Goal: Information Seeking & Learning: Learn about a topic

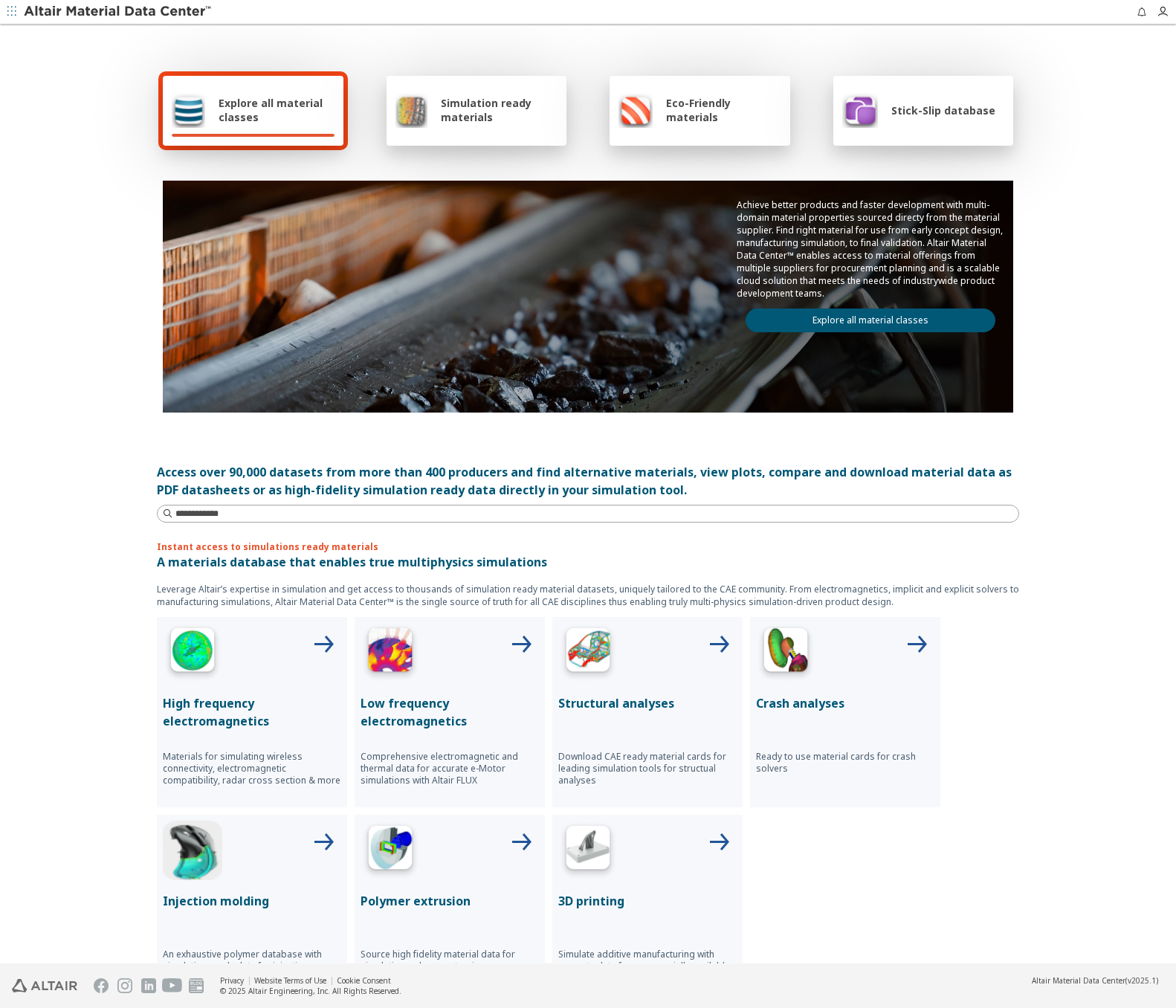
click at [927, 107] on span "Stick-Slip database" at bounding box center [943, 111] width 104 height 14
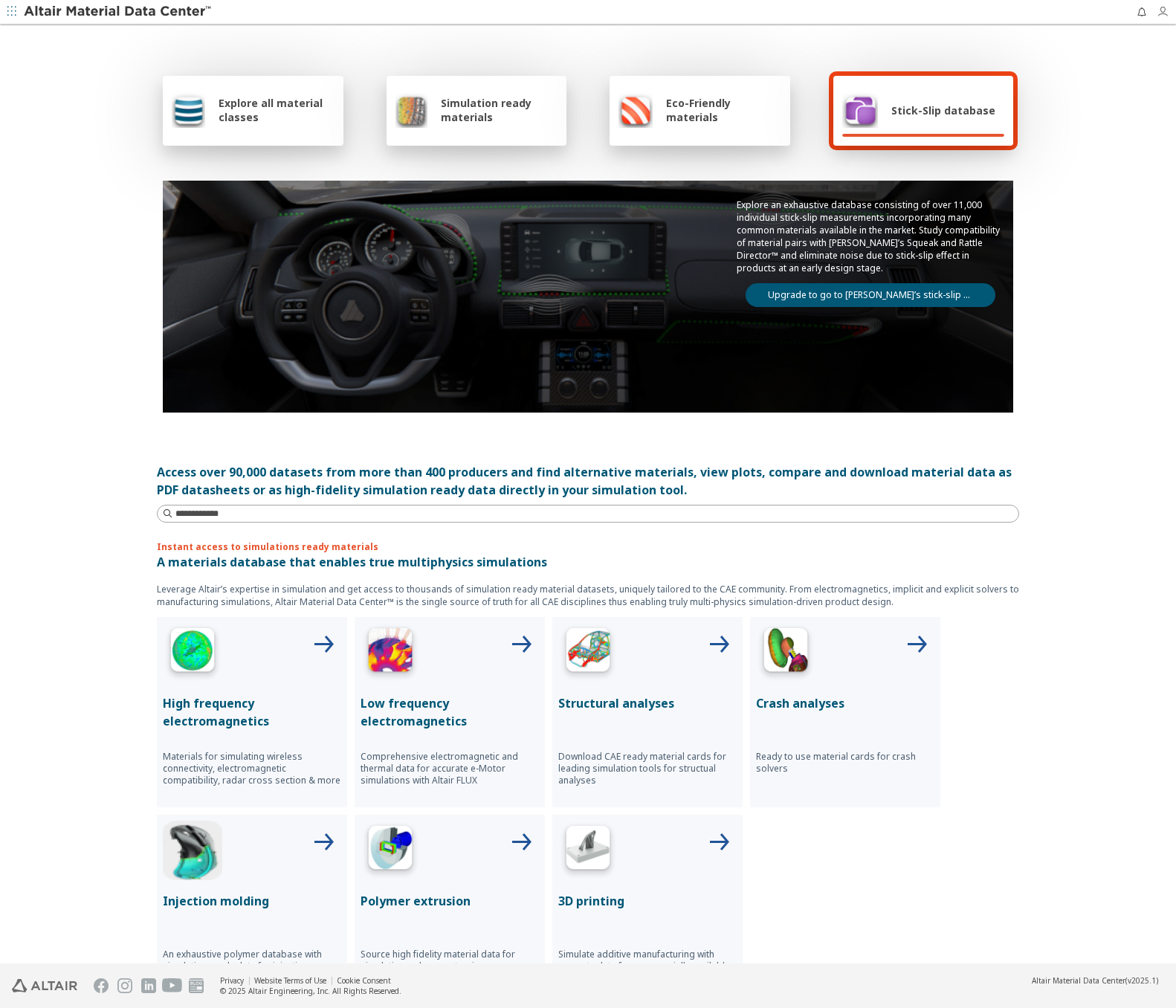
click at [1165, 9] on icon "button" at bounding box center [1162, 11] width 12 height 12
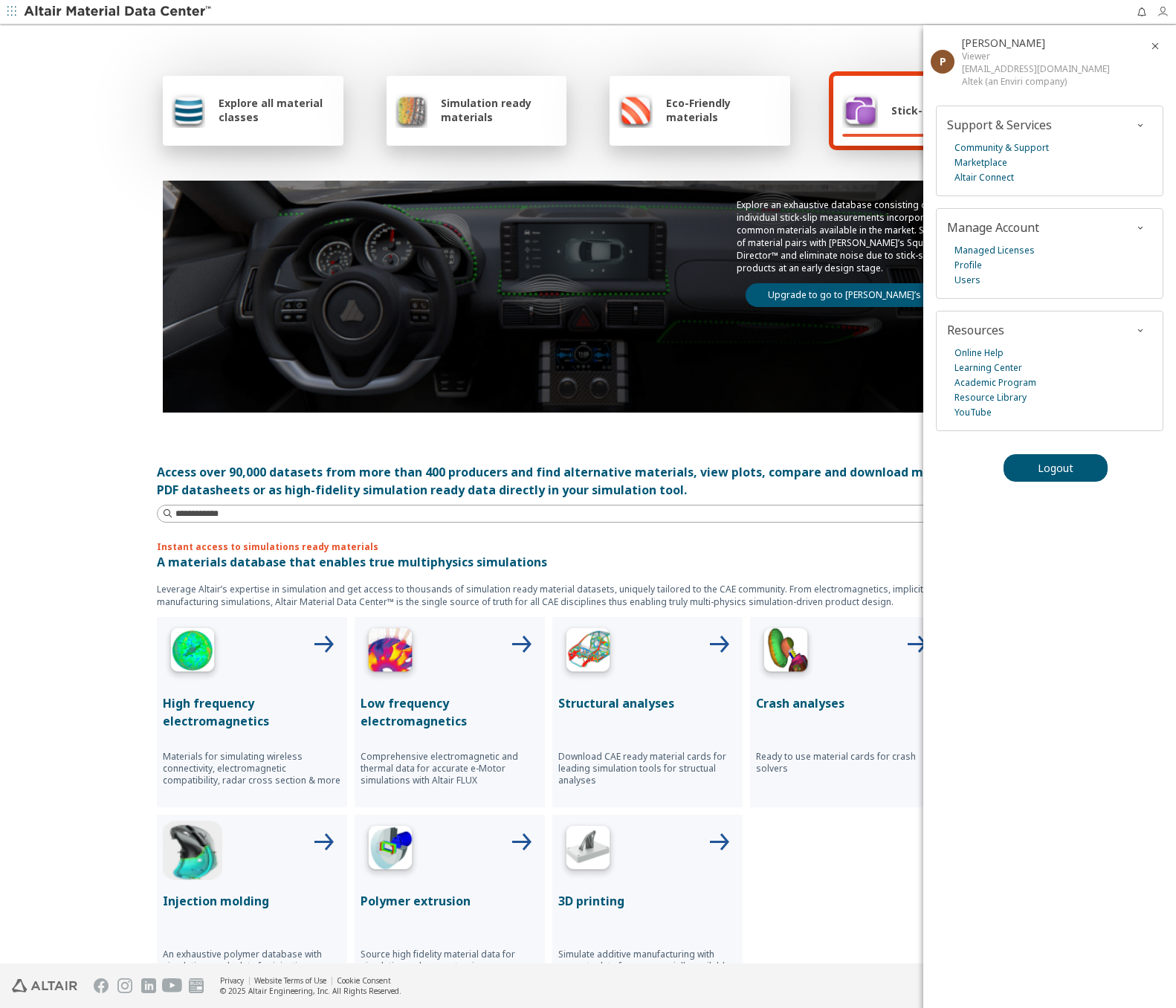
click at [1165, 9] on icon "button" at bounding box center [1162, 11] width 12 height 12
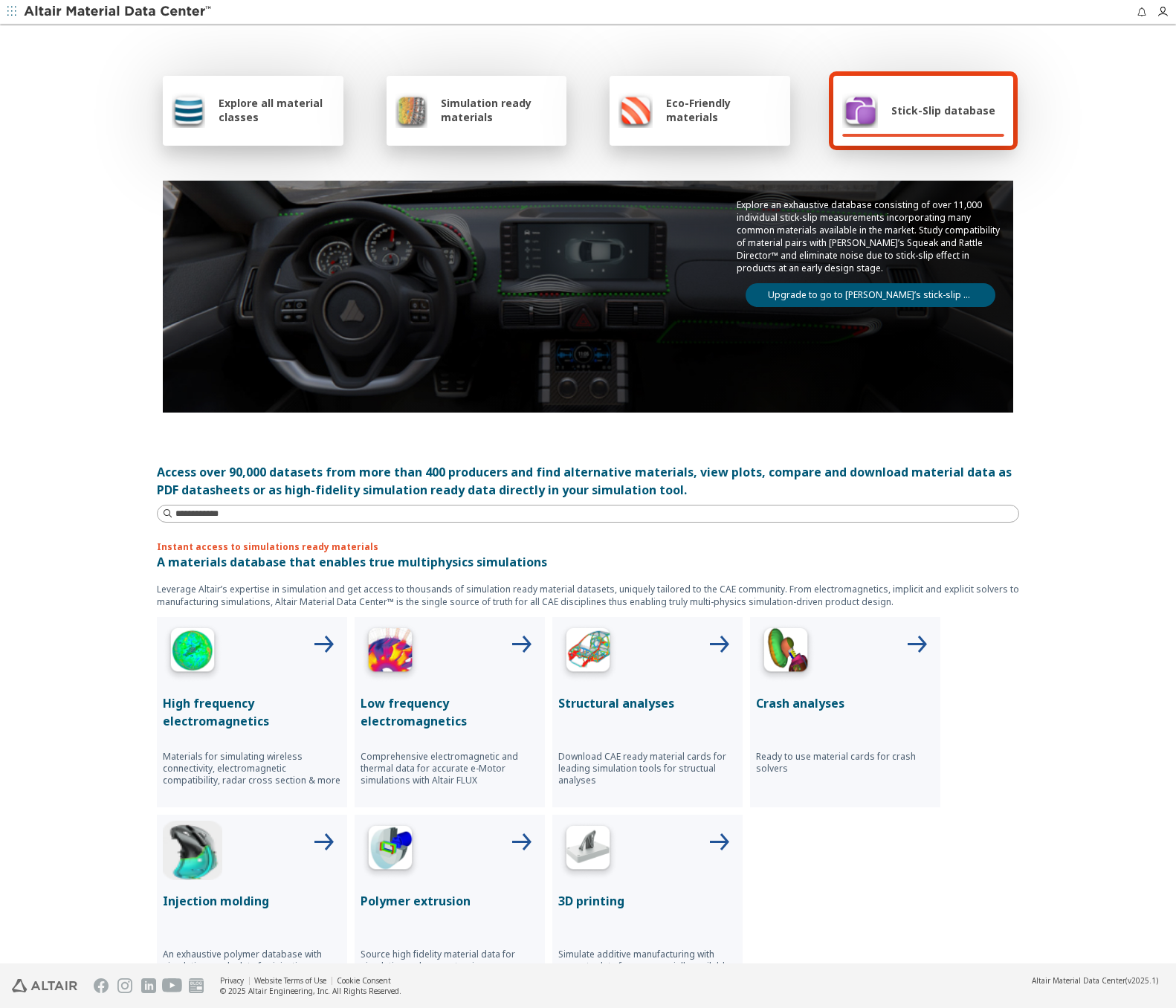
click at [939, 123] on div "Stick-Slip database" at bounding box center [918, 110] width 153 height 36
click at [898, 295] on link "Upgrade to go to Altair’s stick-slip database" at bounding box center [870, 295] width 250 height 24
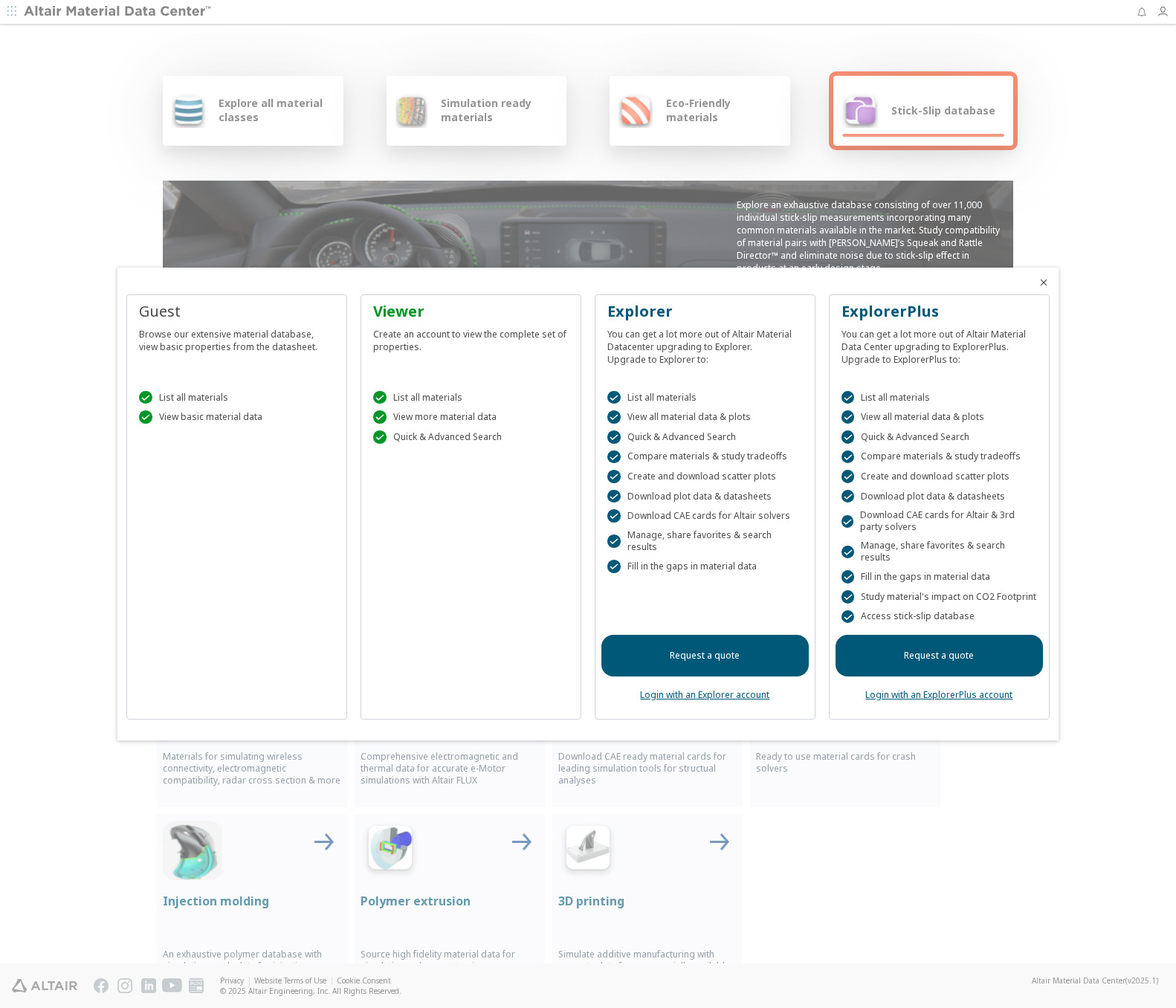
click at [703, 694] on link "Login with an Explorer account" at bounding box center [705, 695] width 129 height 13
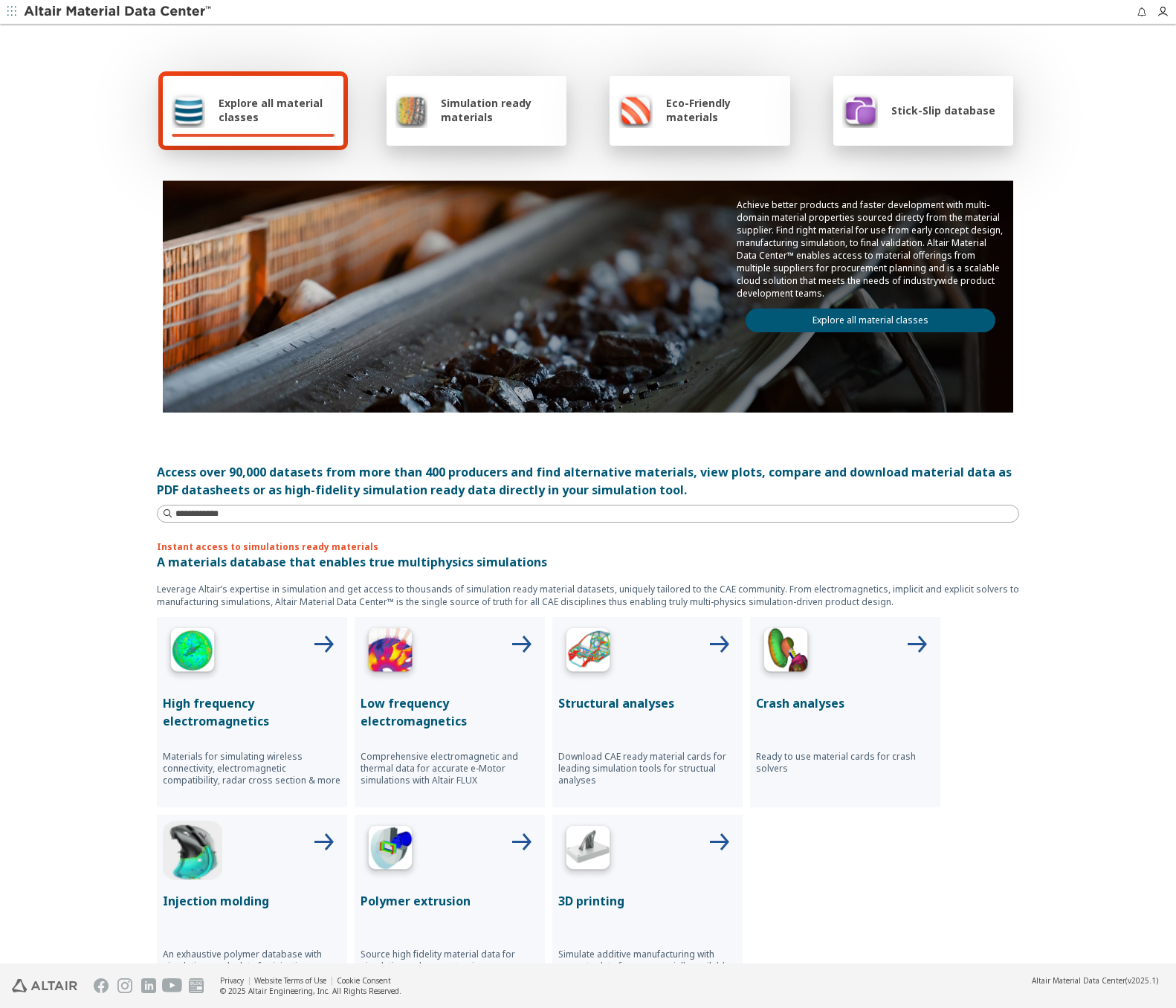
click at [227, 110] on span "Explore all material classes" at bounding box center [276, 109] width 116 height 28
click at [201, 107] on div "Explore all material classes" at bounding box center [253, 110] width 163 height 36
click at [234, 514] on input at bounding box center [596, 514] width 843 height 15
type input "*"
type input "*********"
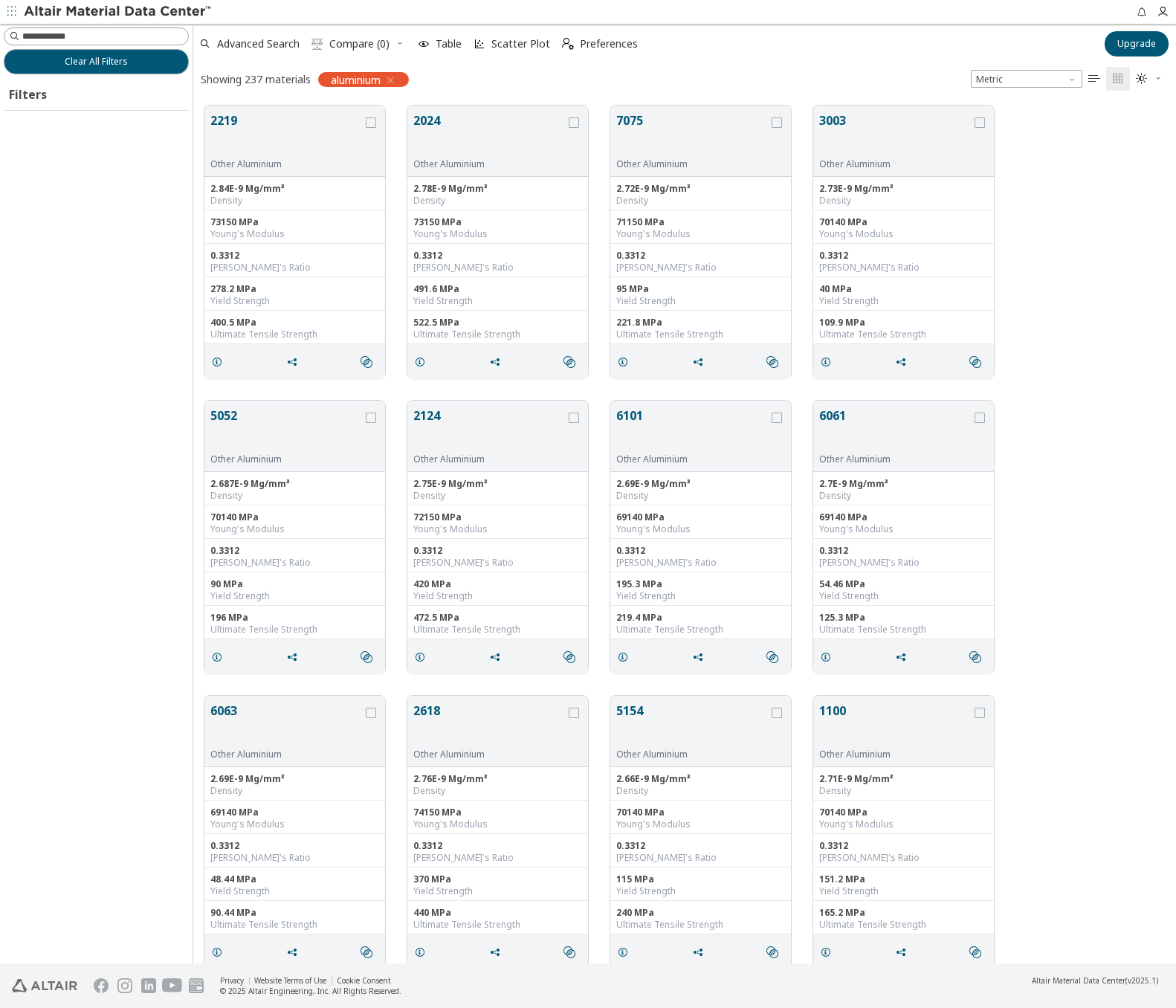
scroll to position [858, 970]
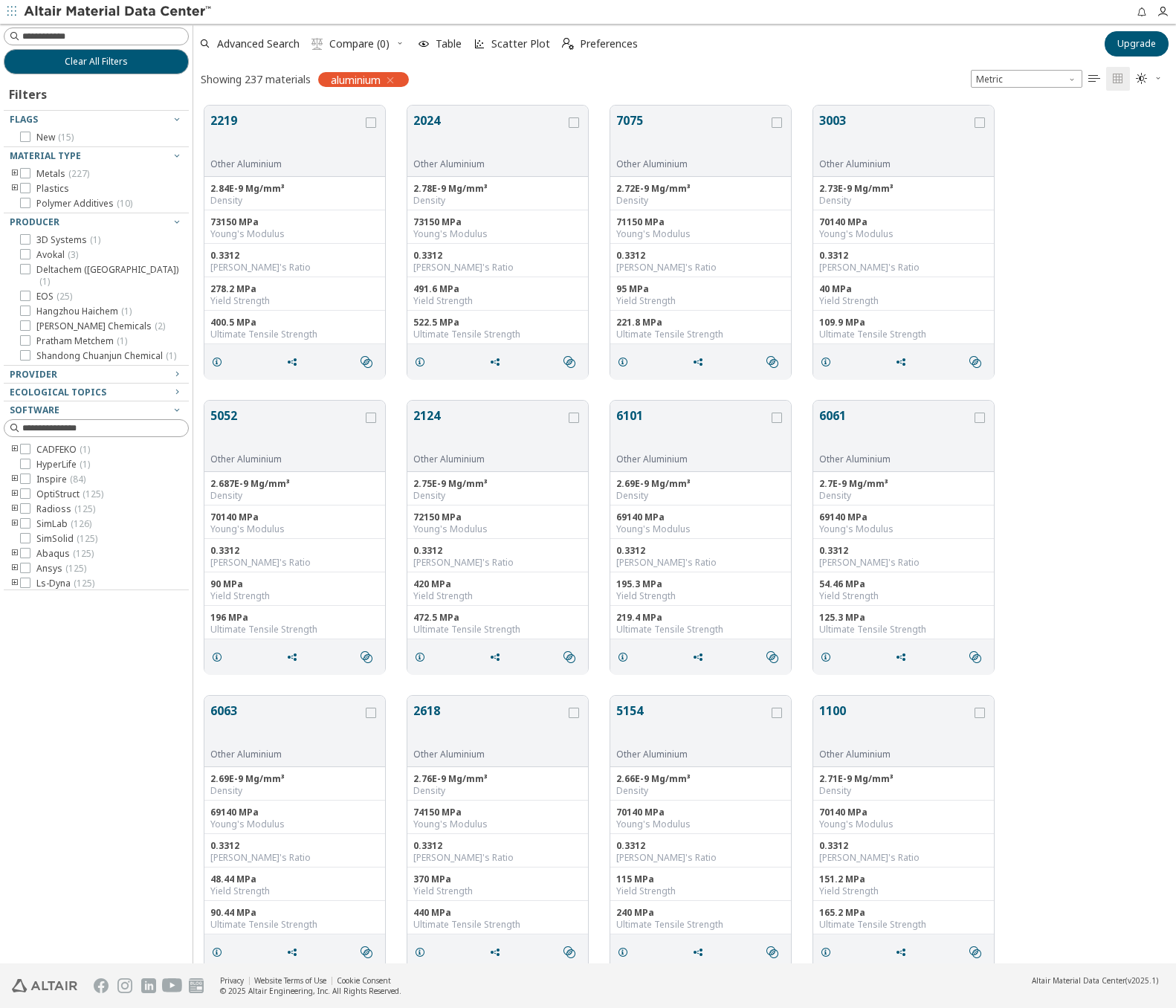
click at [18, 171] on icon "toogle group" at bounding box center [14, 174] width 10 height 12
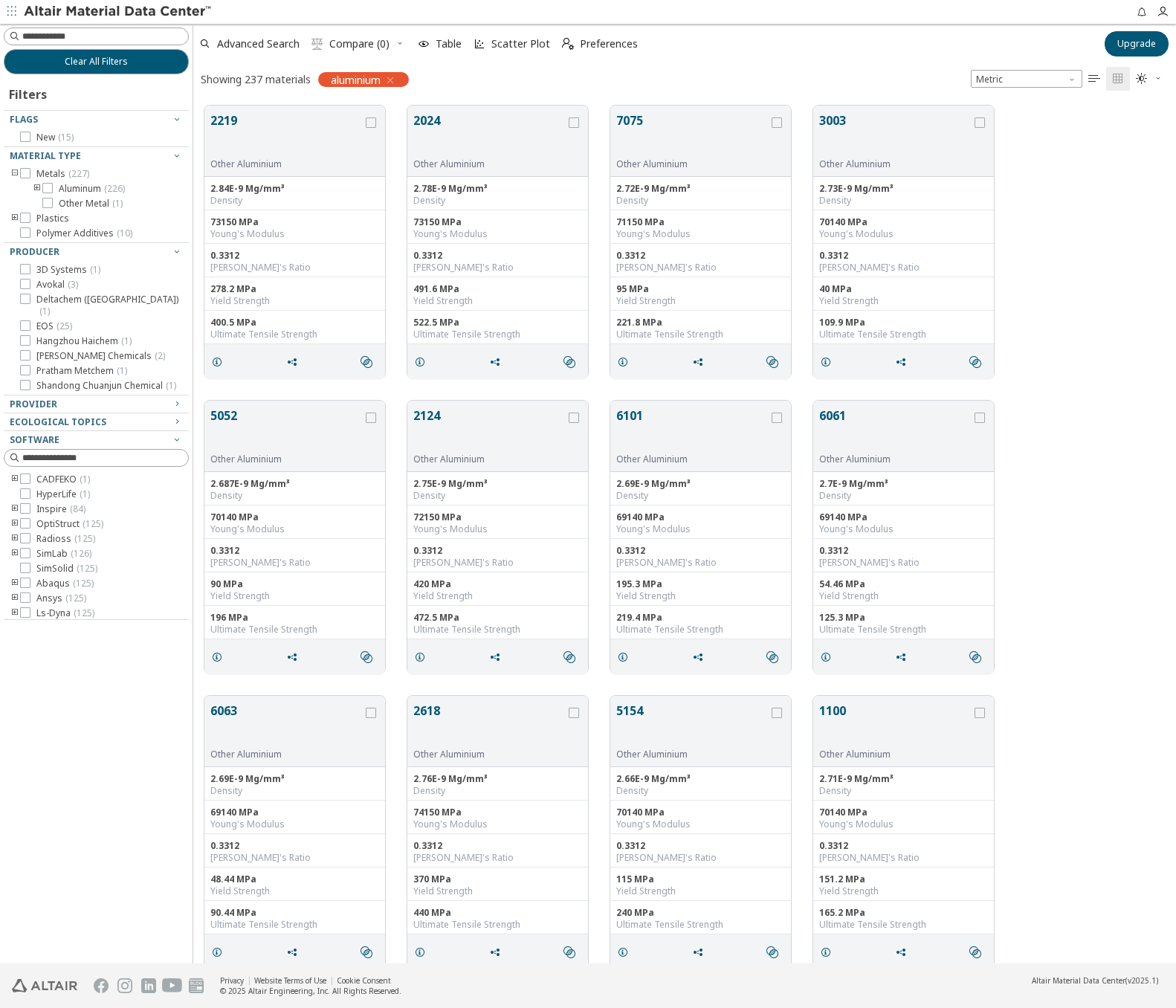
click at [37, 183] on icon "toogle group" at bounding box center [37, 188] width 10 height 12
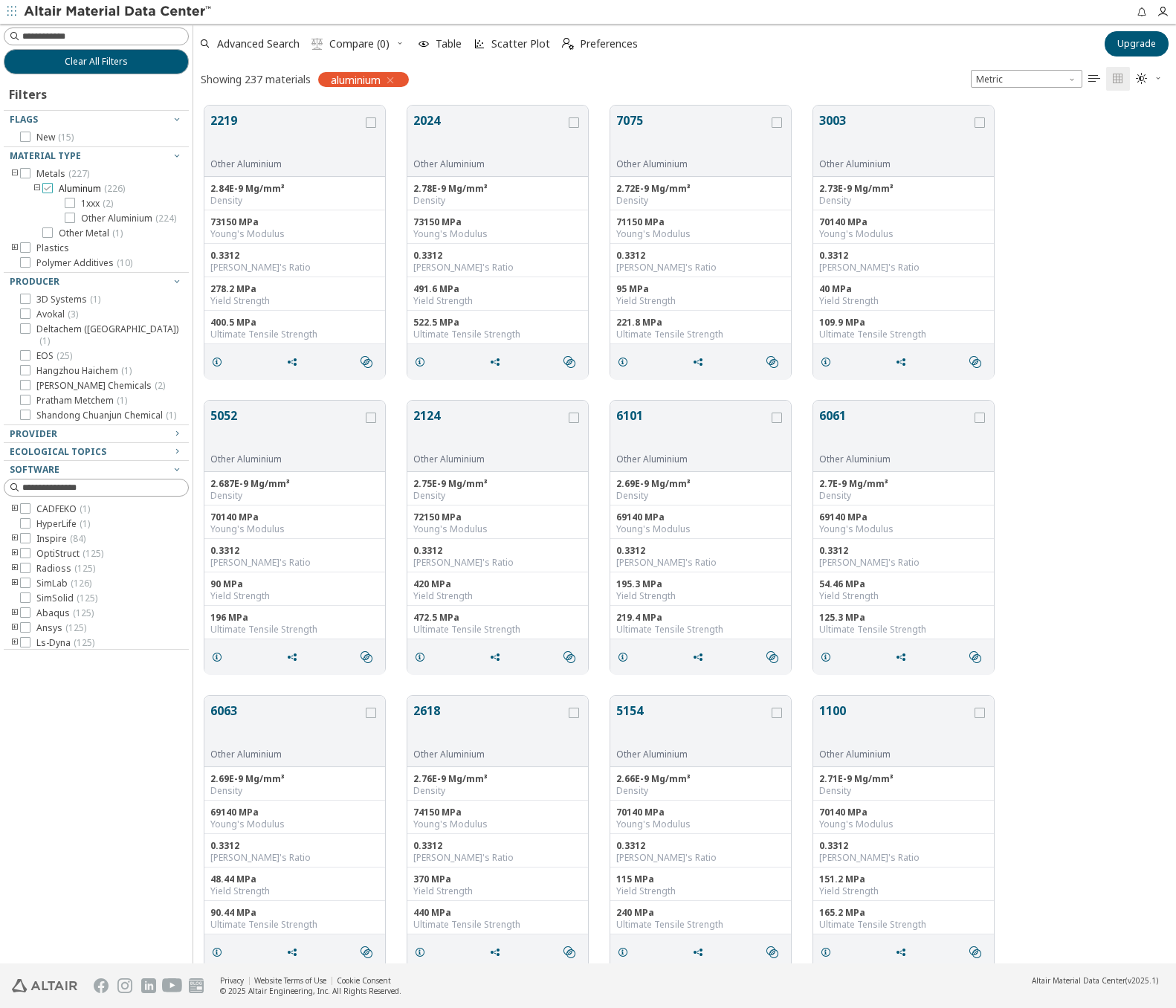
click at [48, 187] on icon at bounding box center [47, 187] width 10 height 10
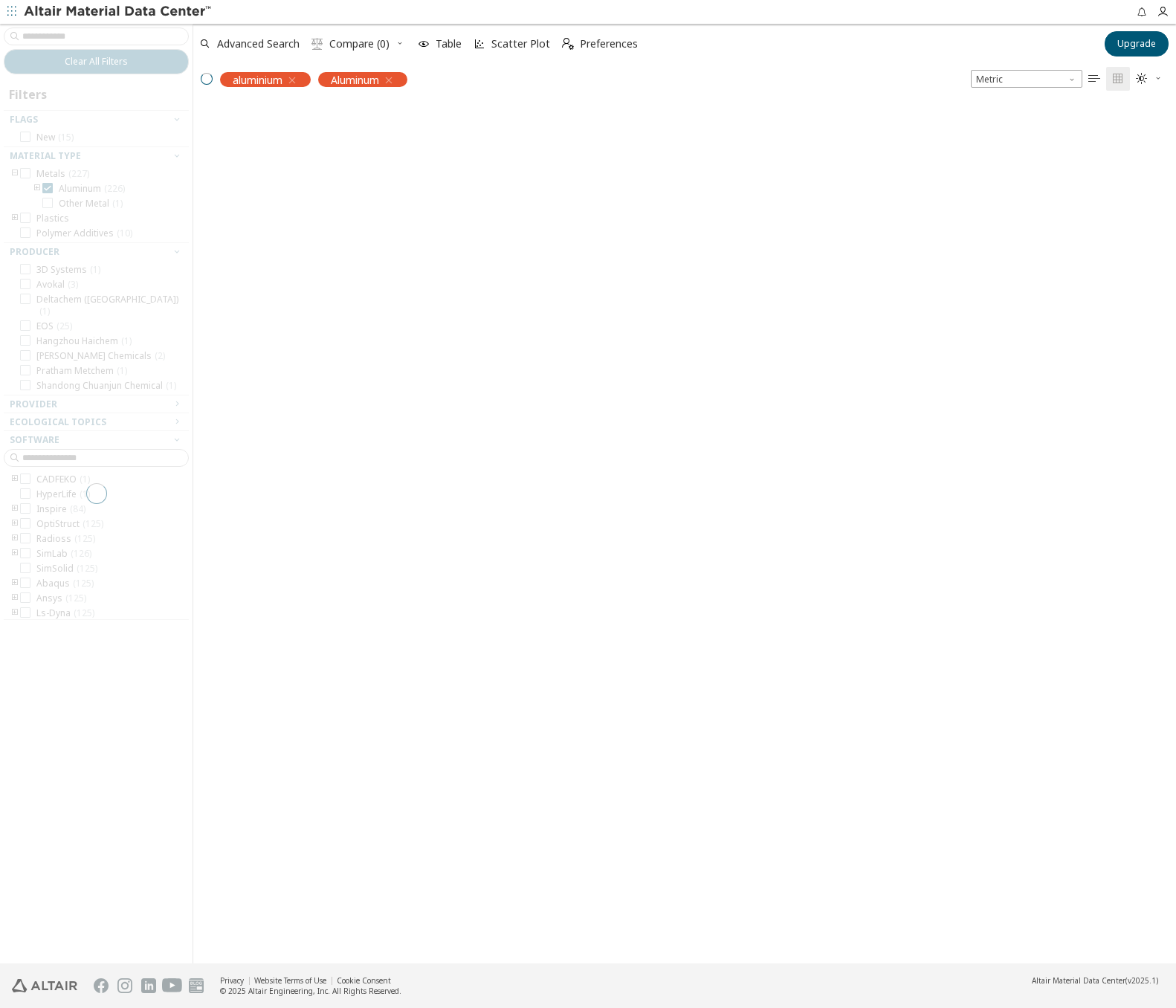
click at [33, 187] on div at bounding box center [96, 494] width 192 height 939
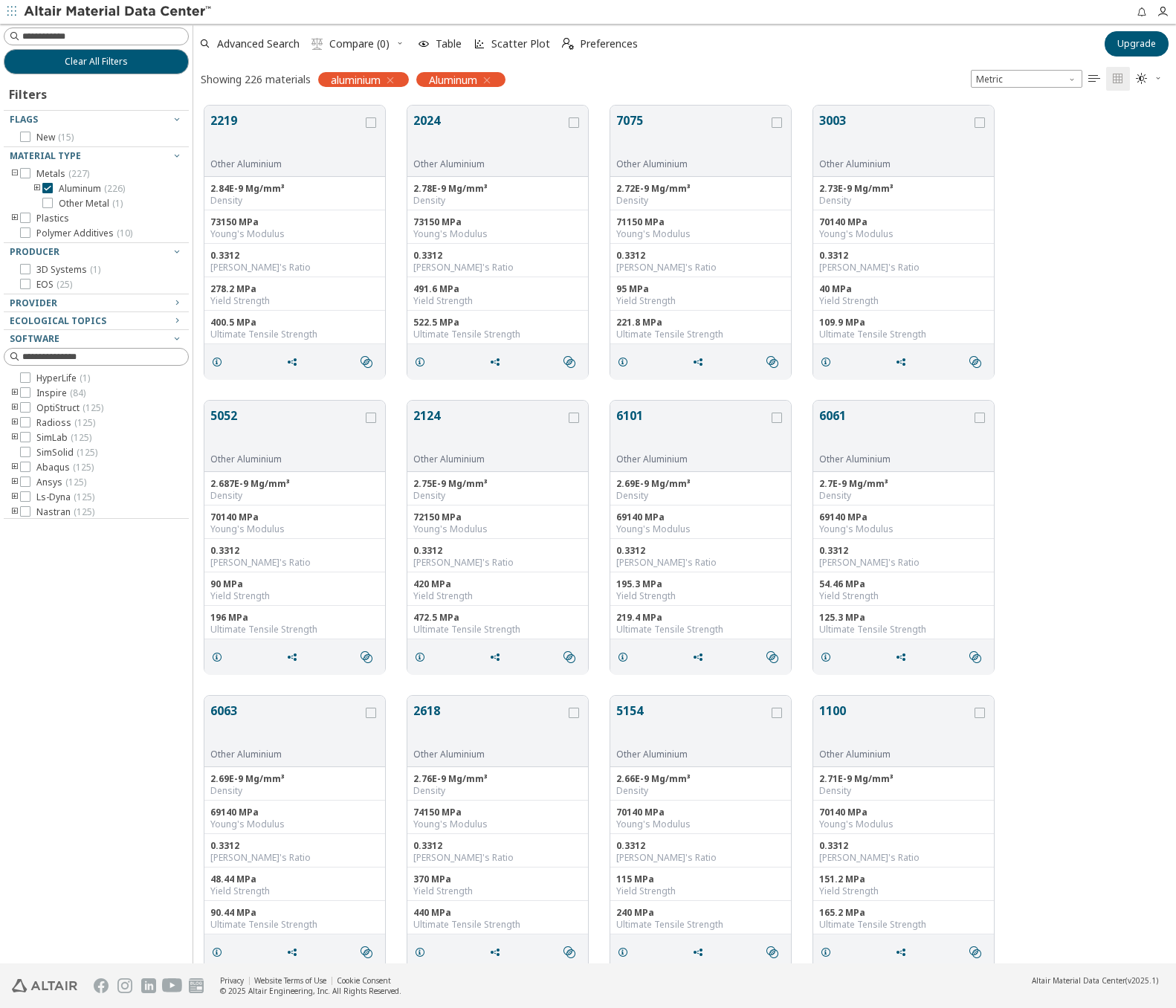
click at [33, 187] on icon "toogle group" at bounding box center [37, 188] width 10 height 12
click at [389, 82] on icon "button" at bounding box center [390, 80] width 12 height 12
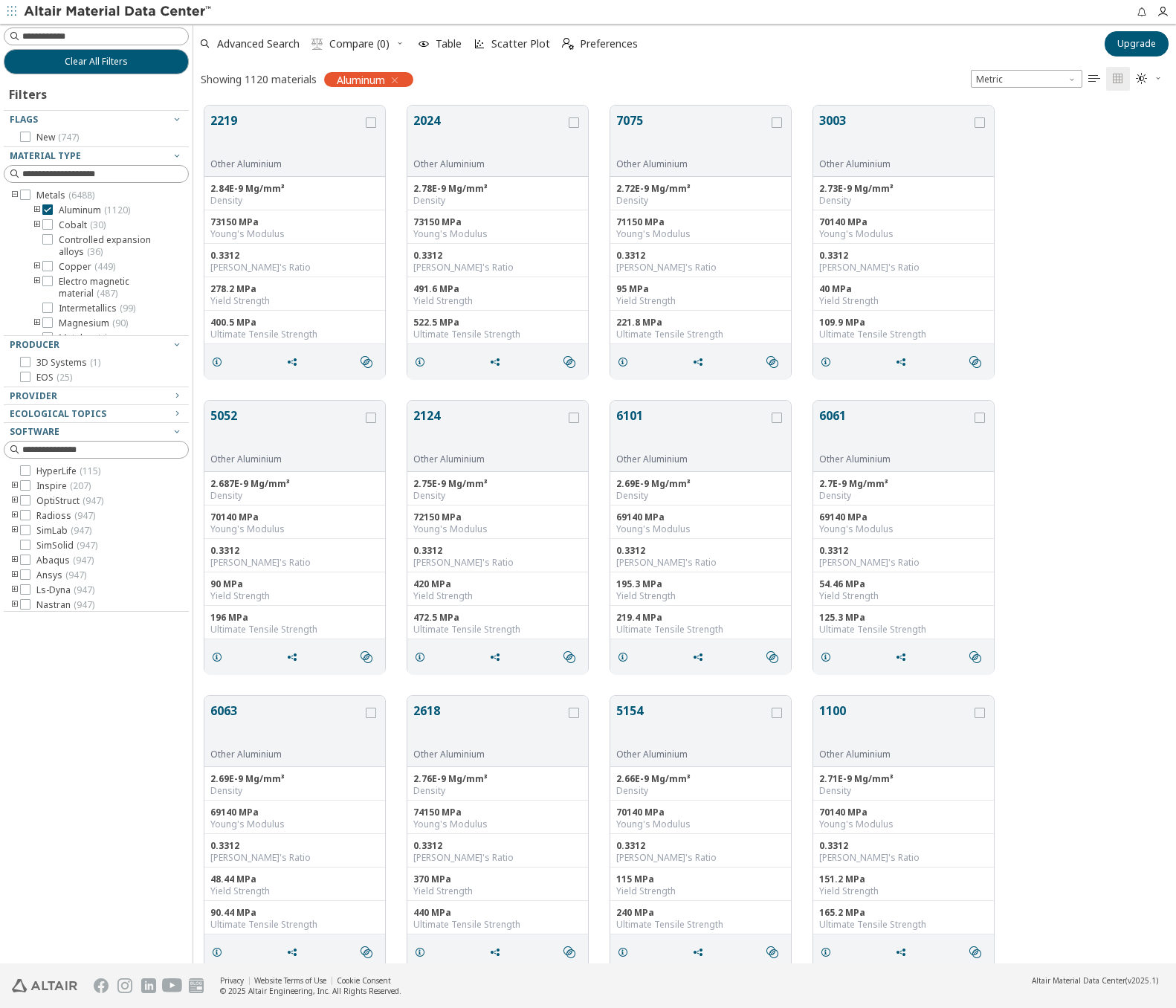
scroll to position [148, 0]
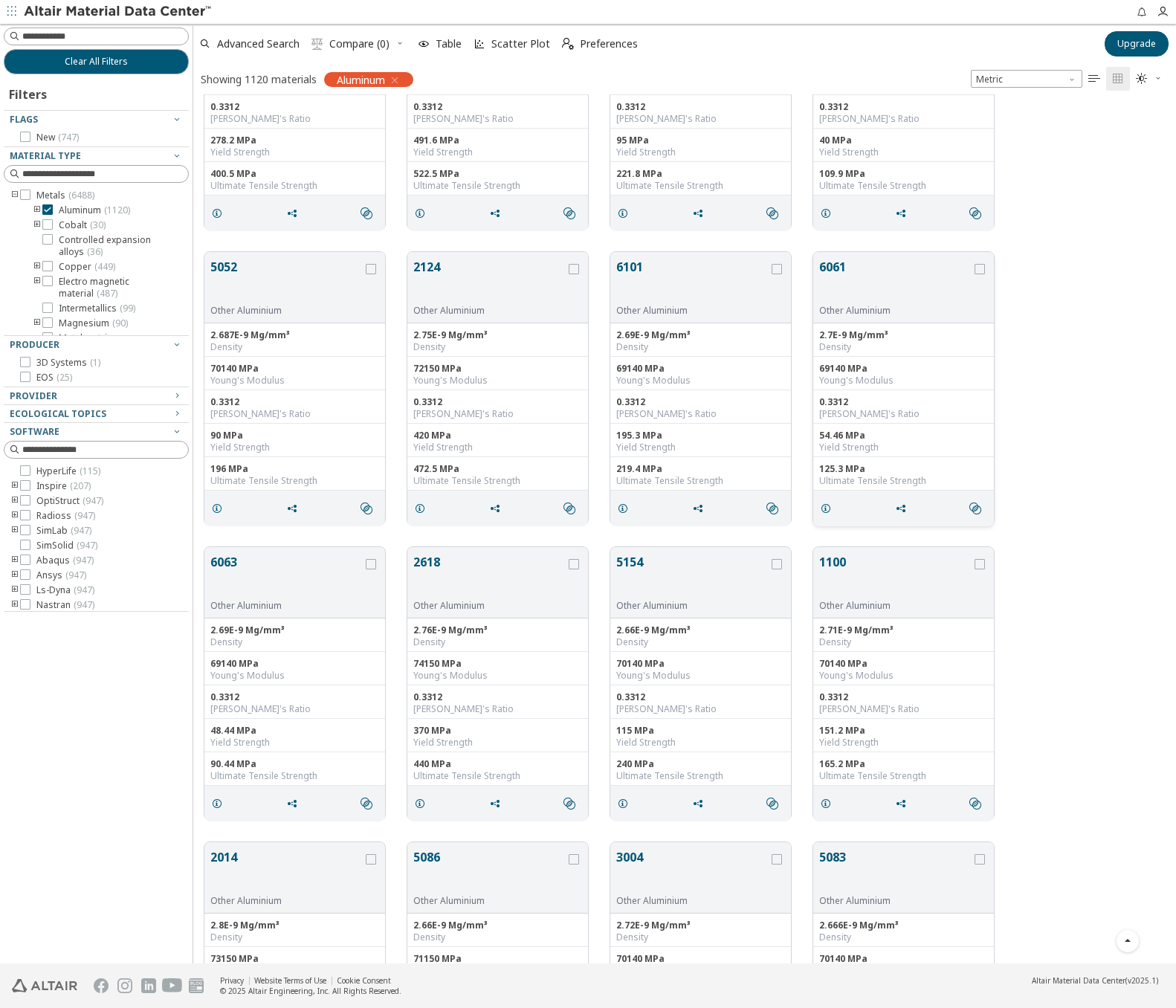
click at [898, 288] on button "6061" at bounding box center [895, 281] width 152 height 47
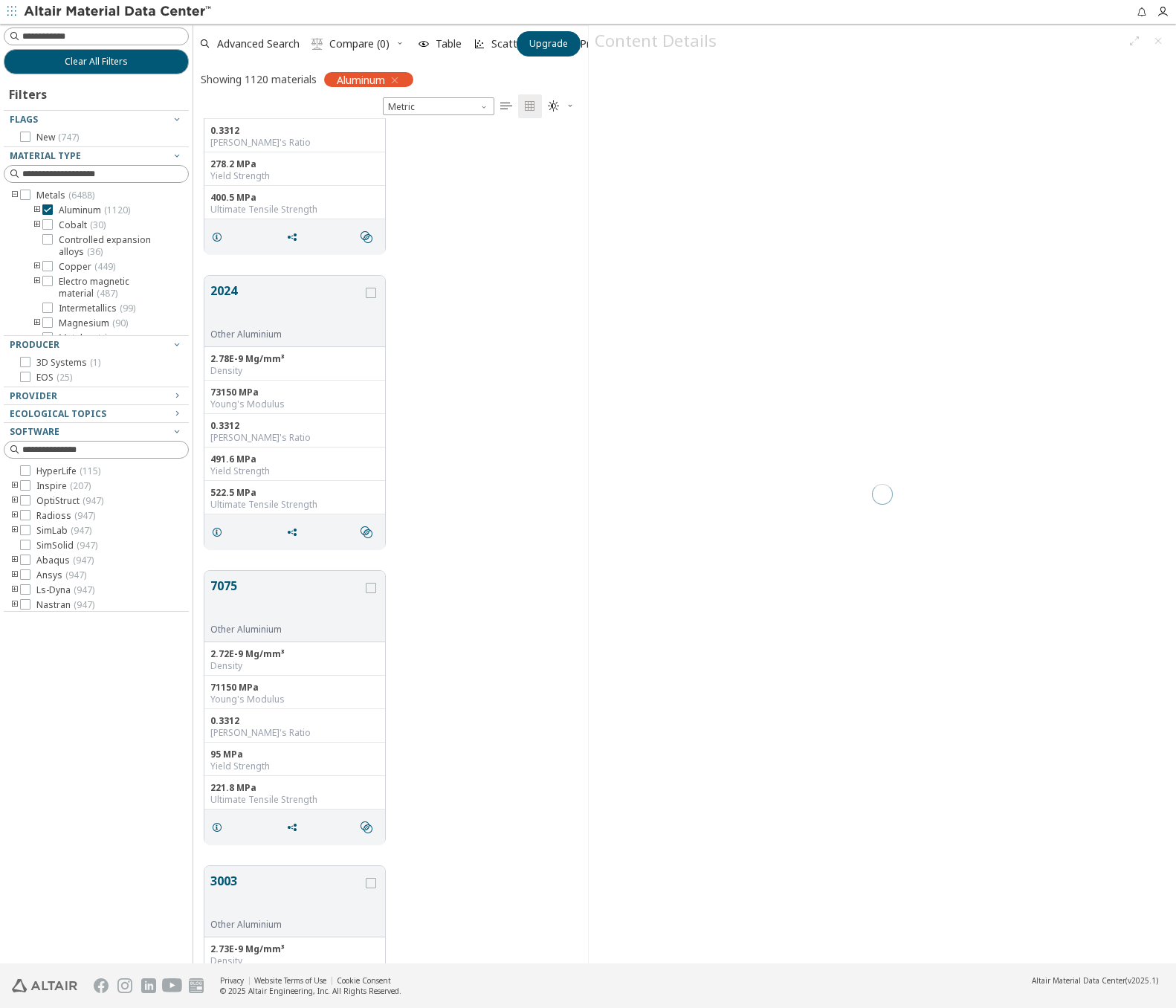
scroll to position [12, 12]
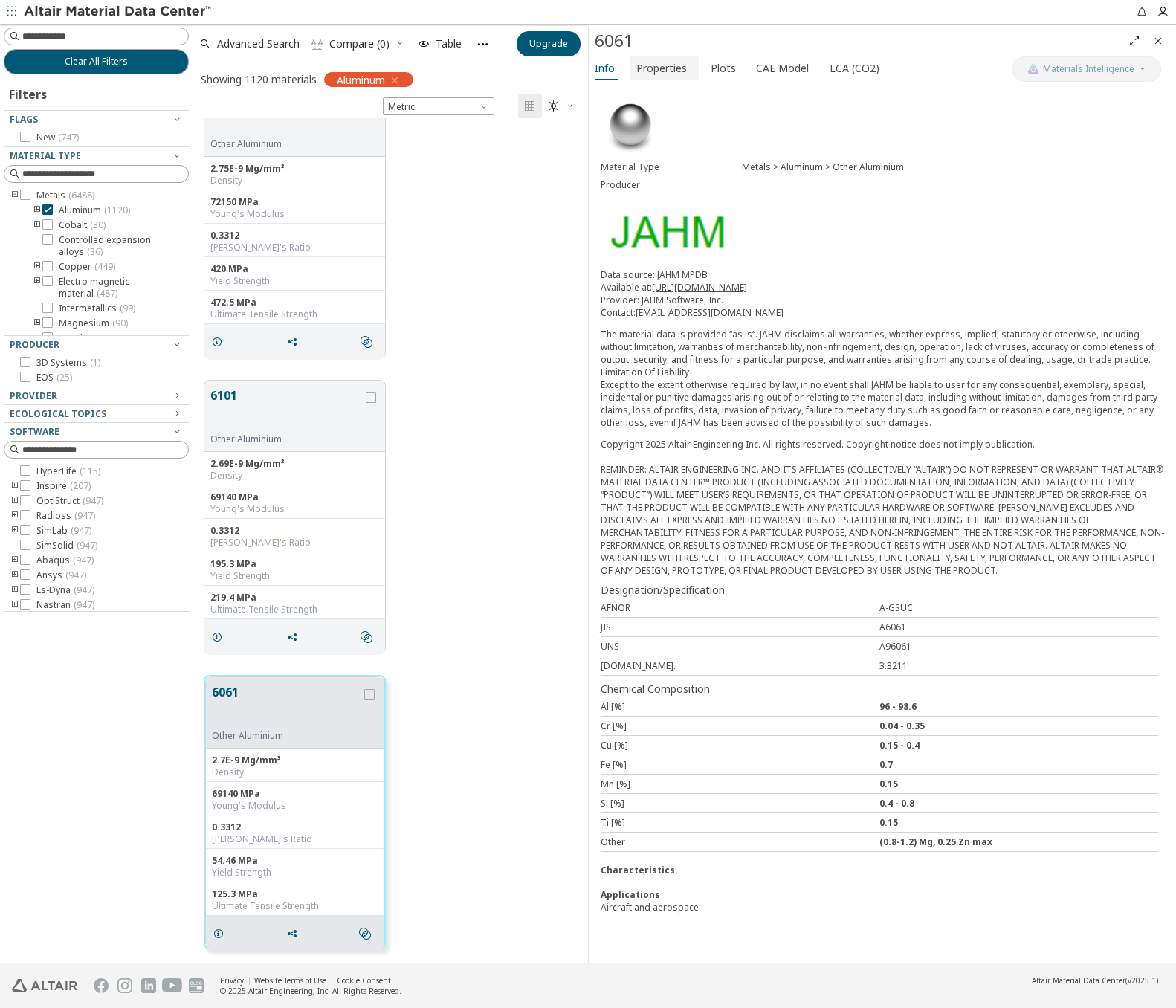
click at [644, 61] on span "Properties" at bounding box center [661, 69] width 50 height 24
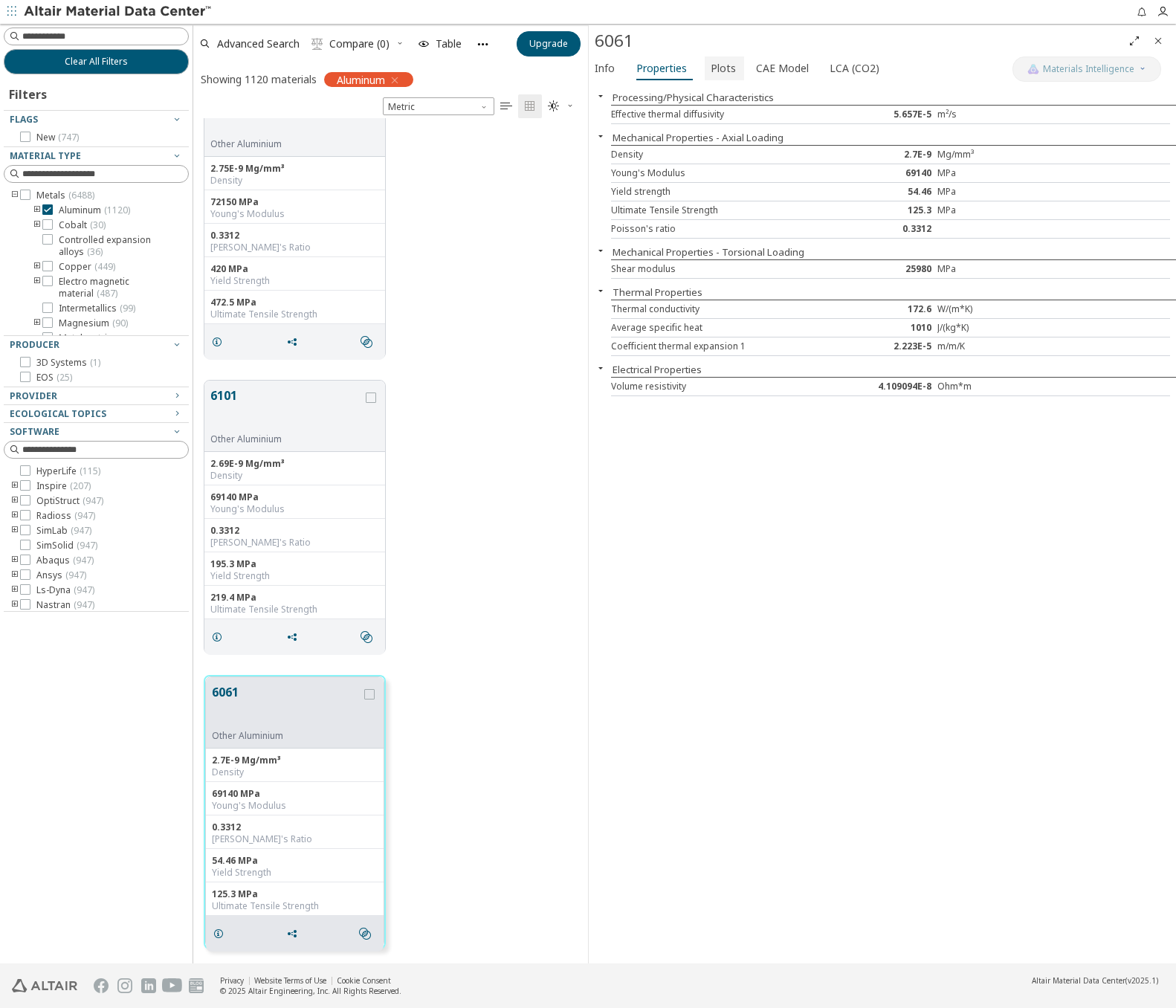
click at [729, 69] on span "Plots" at bounding box center [724, 69] width 27 height 24
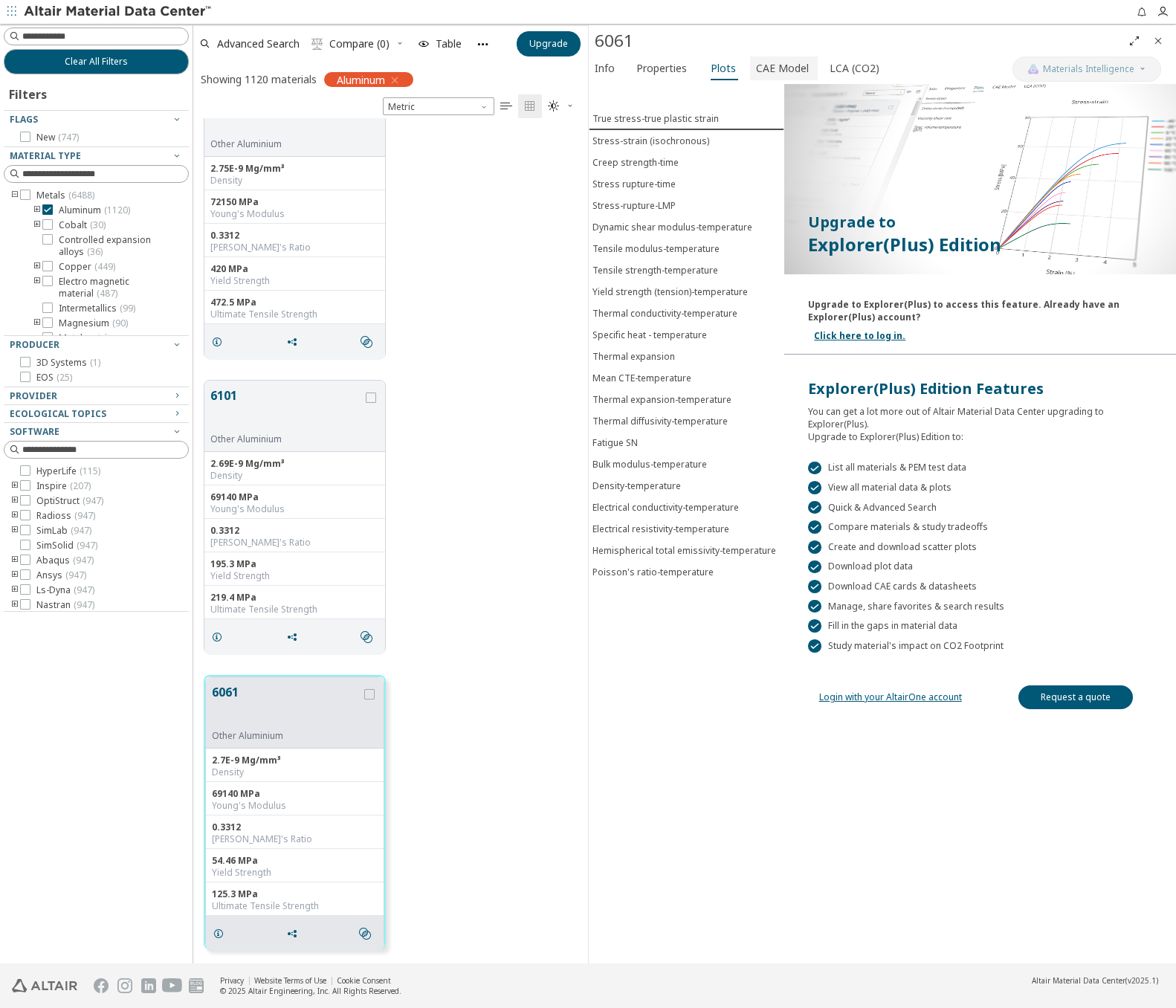
click at [765, 69] on span "CAE Model" at bounding box center [782, 69] width 53 height 24
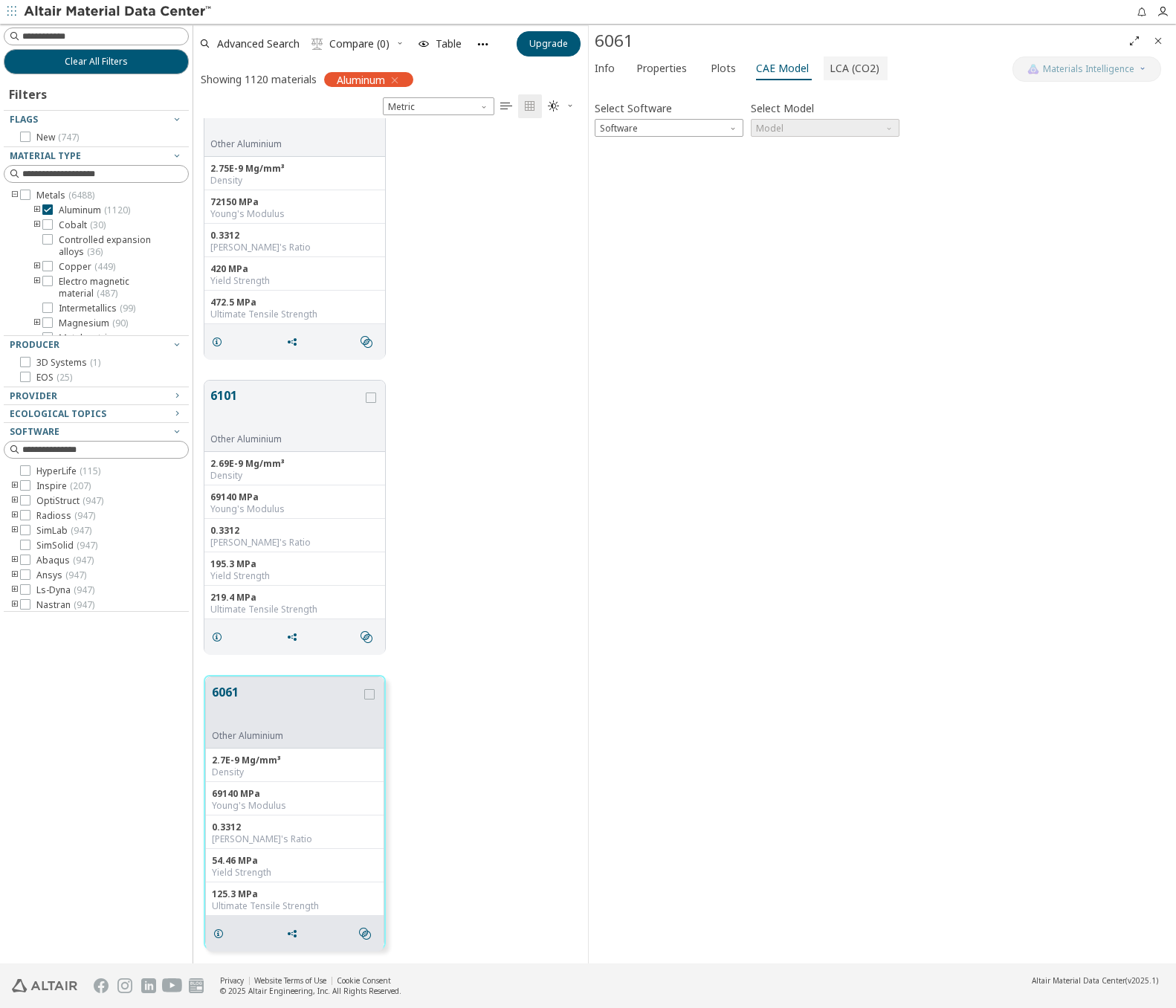
click at [876, 65] on button "LCA (CO2)" at bounding box center [855, 69] width 64 height 24
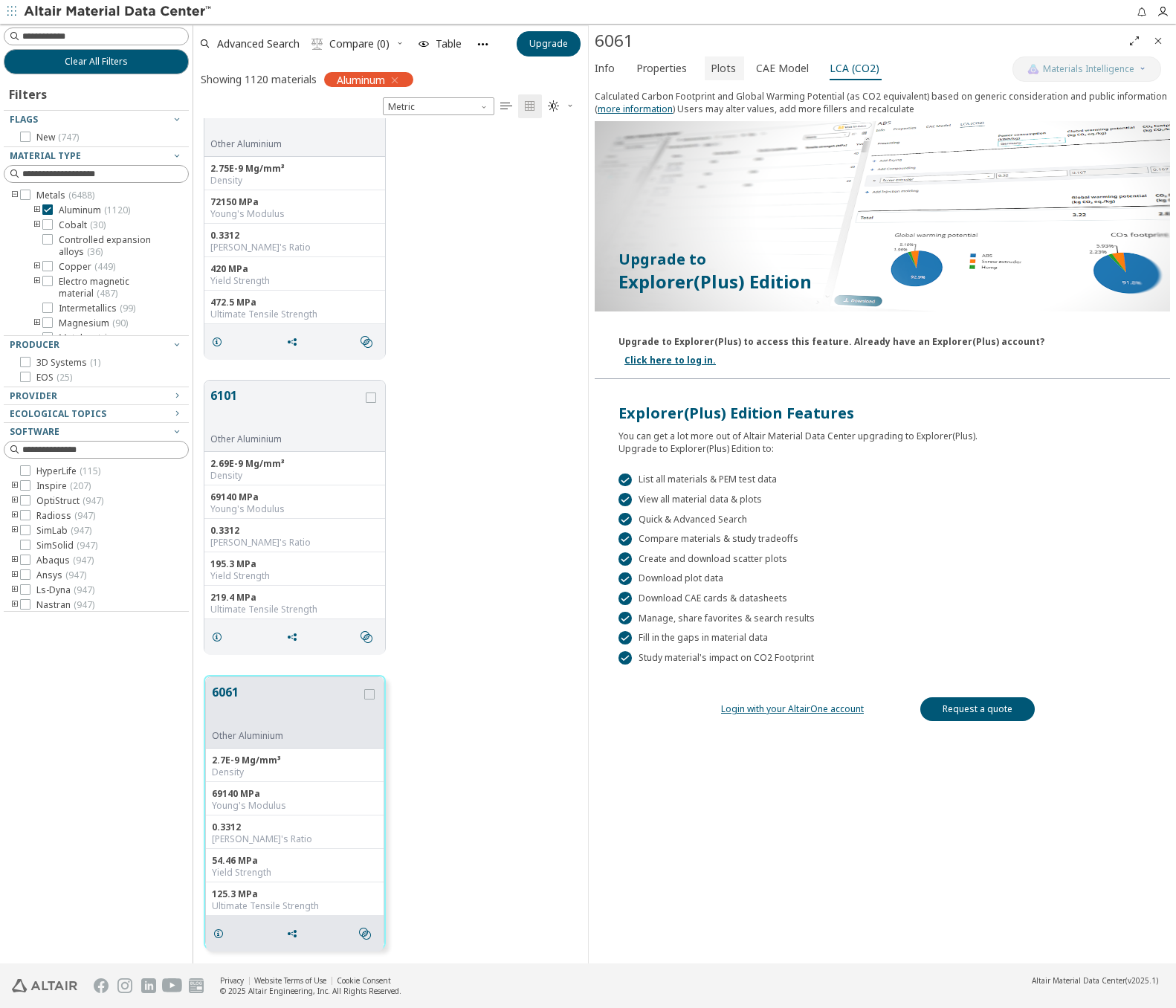
click at [712, 61] on span "Plots" at bounding box center [723, 69] width 26 height 24
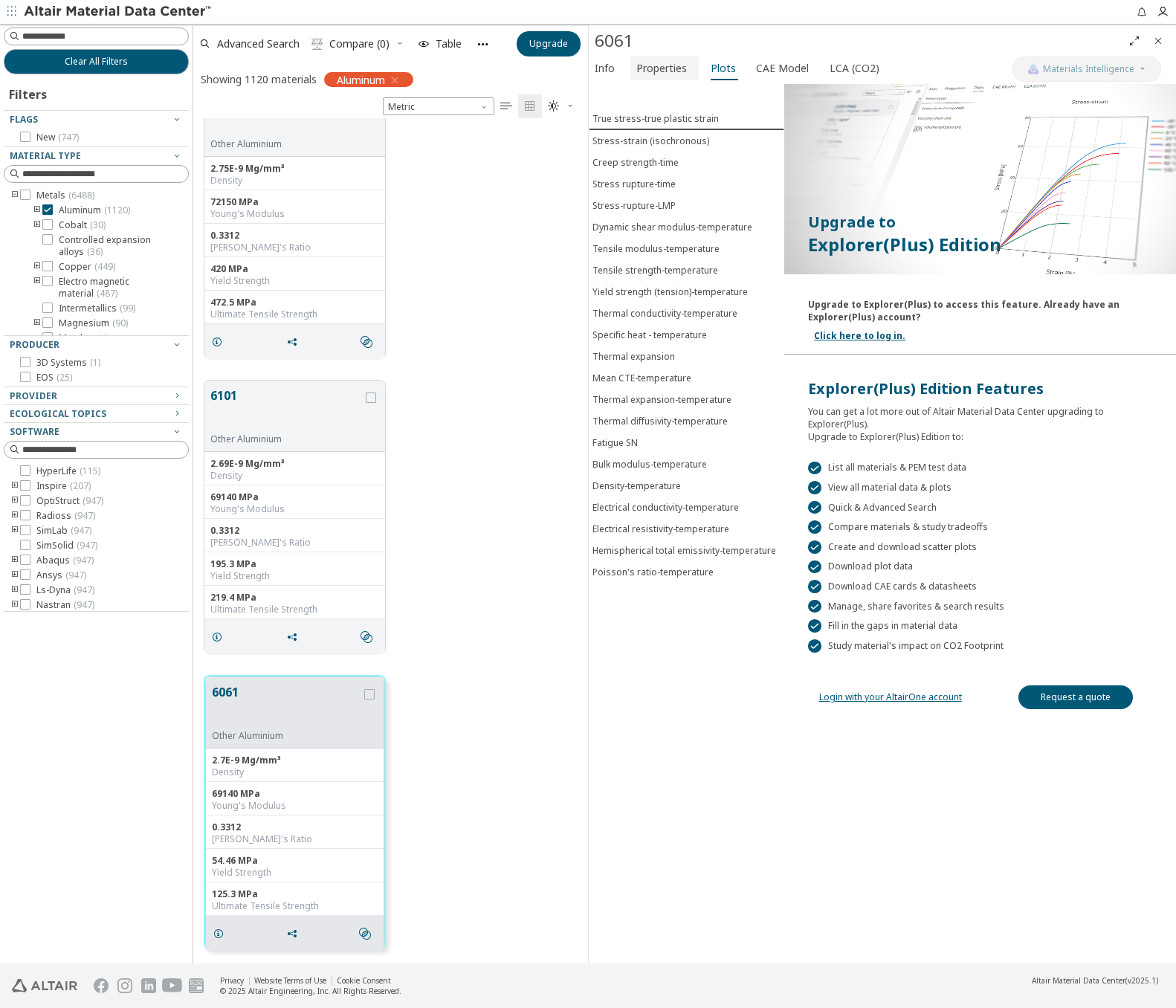
click at [652, 61] on span "Properties" at bounding box center [661, 69] width 50 height 24
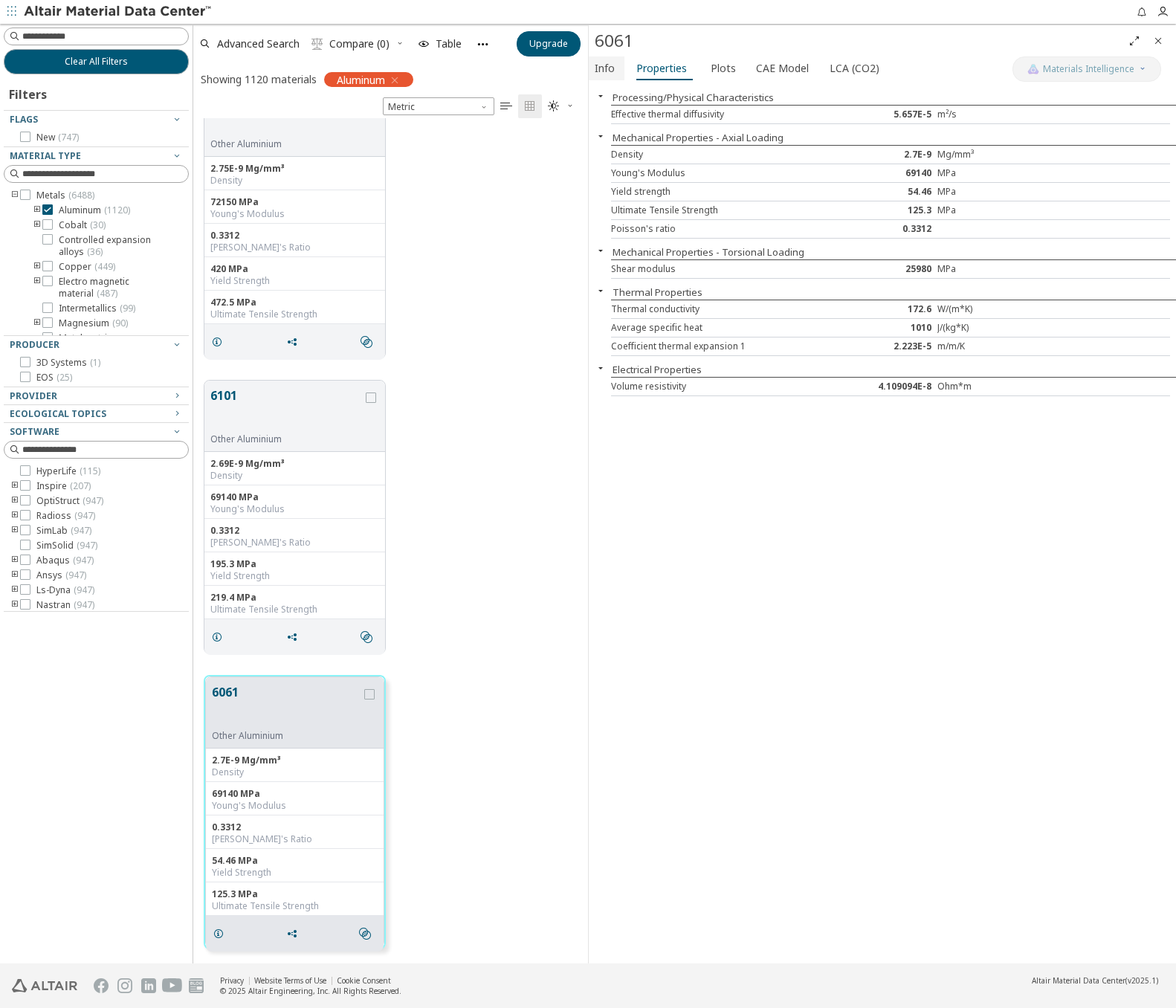
click at [614, 65] on span "Info" at bounding box center [604, 69] width 20 height 24
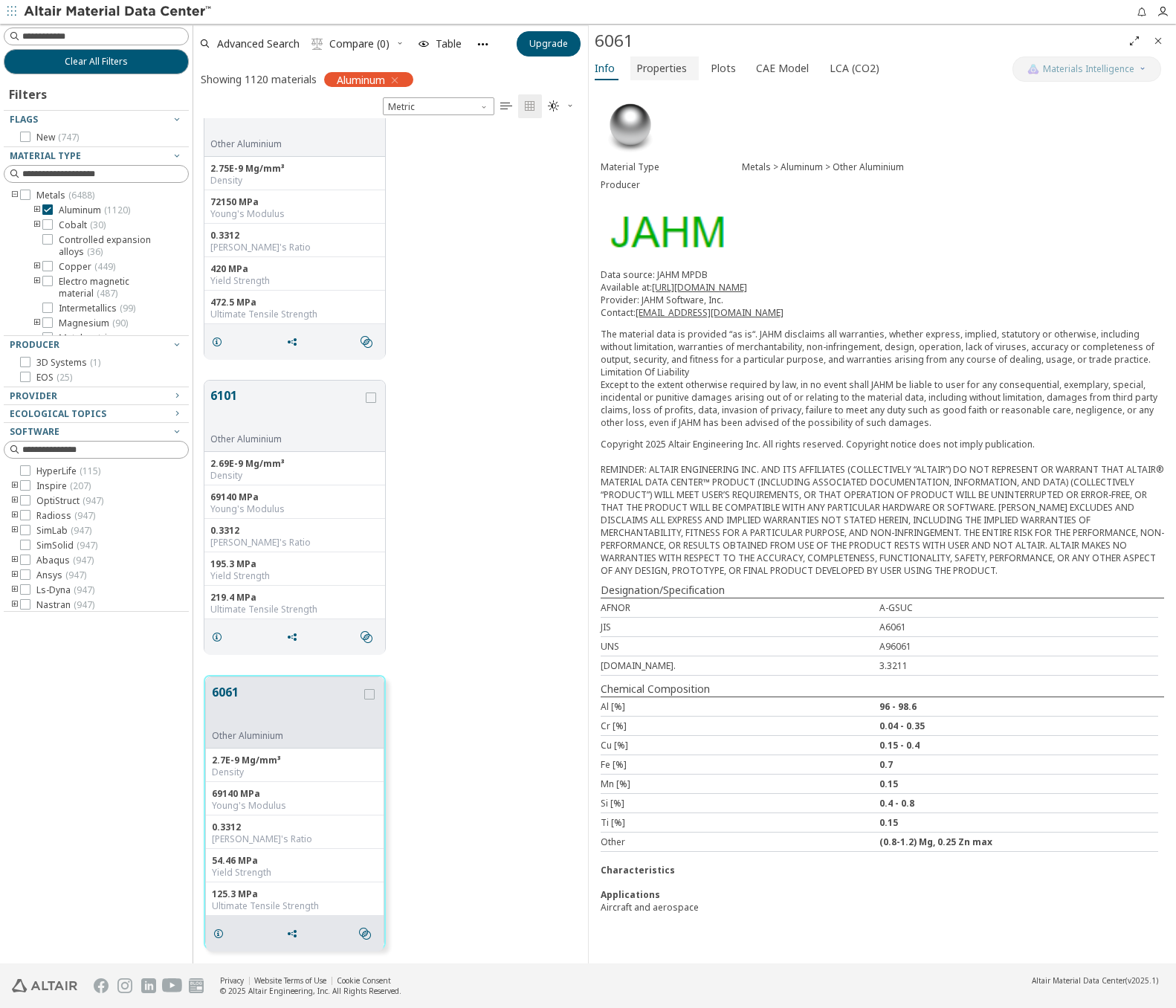
click at [673, 73] on span "Properties" at bounding box center [661, 69] width 50 height 24
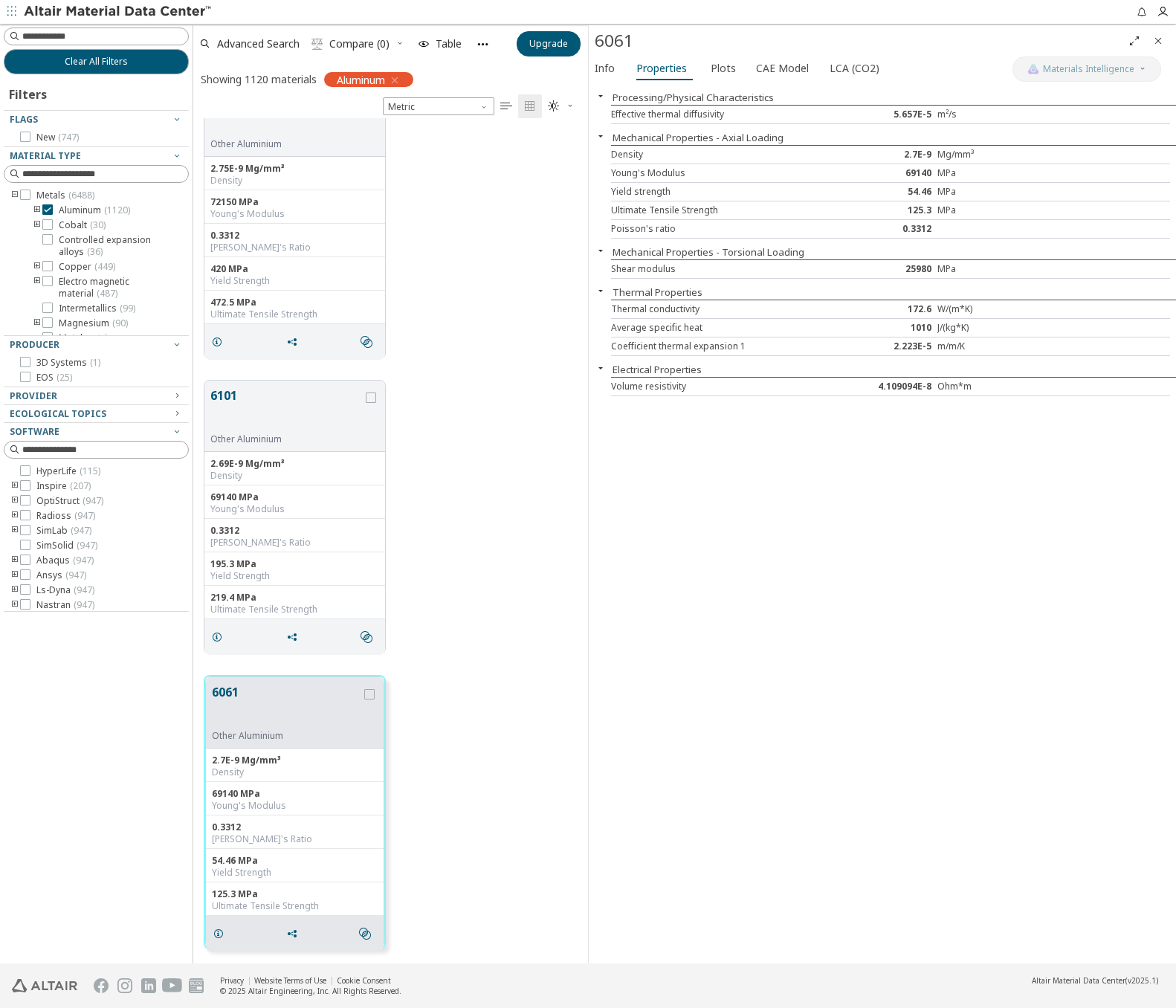
click at [602, 289] on icon "button" at bounding box center [600, 290] width 12 height 12
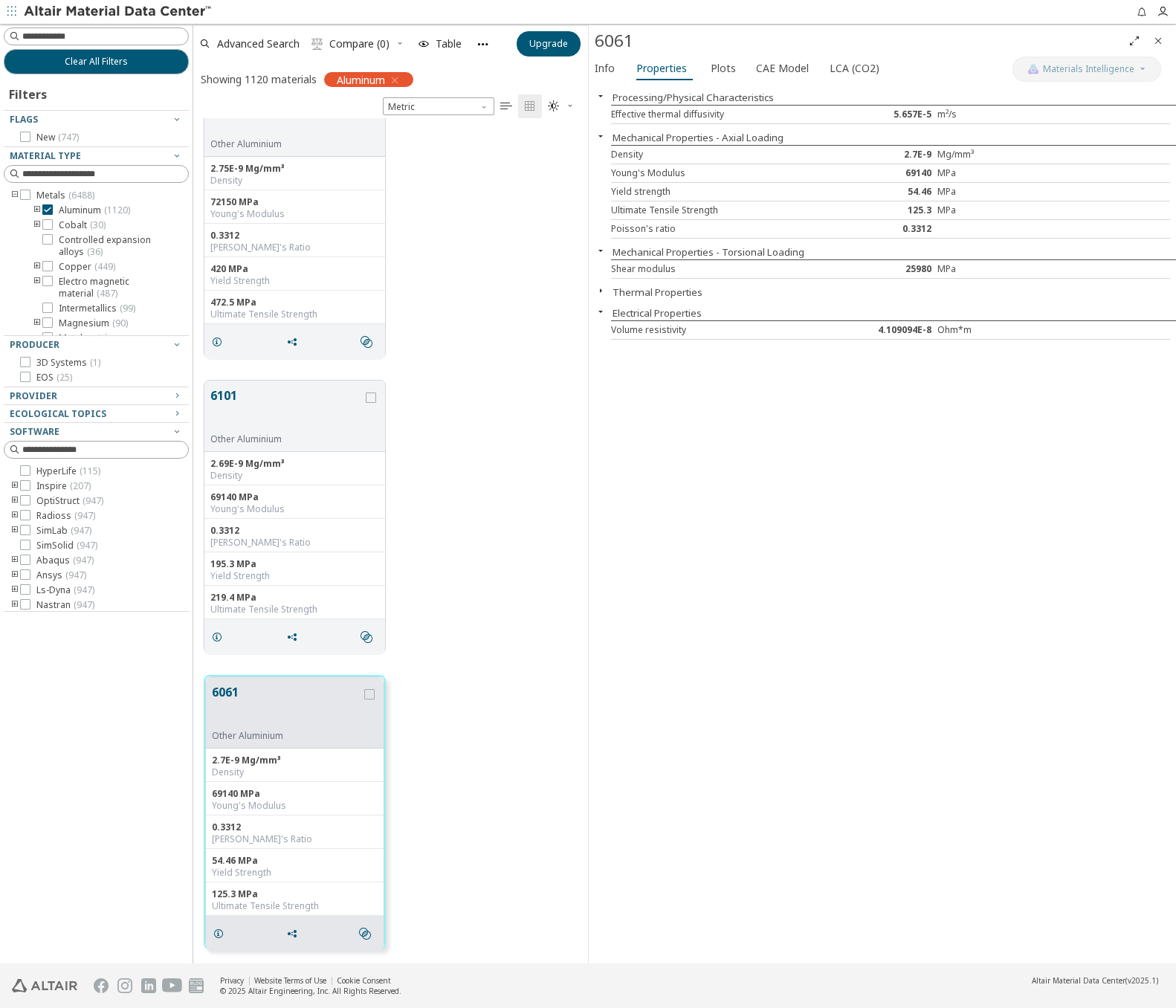
click at [602, 289] on icon "button" at bounding box center [600, 290] width 12 height 12
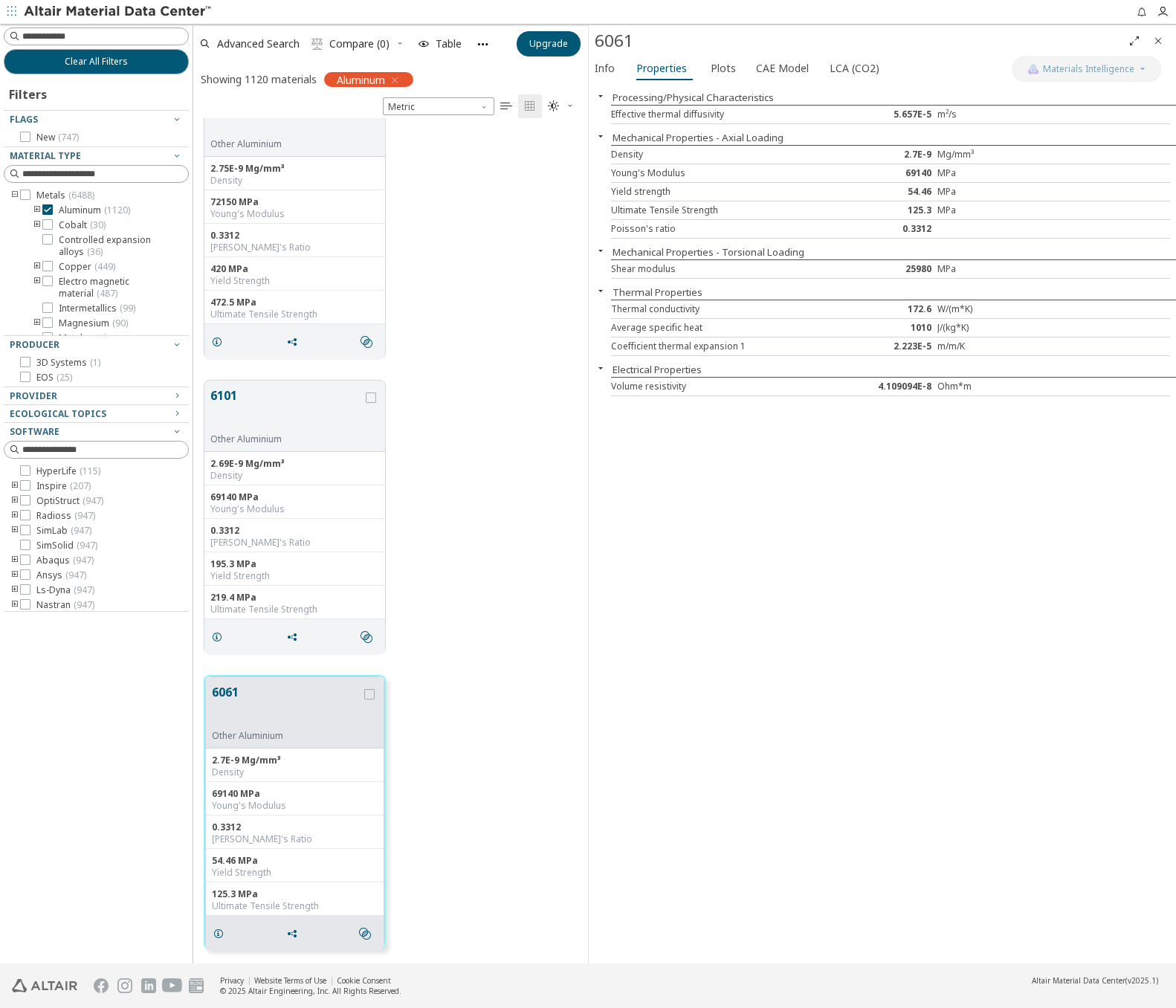
click at [950, 301] on div "Thermal conductivity 172.6 W/(m*K)" at bounding box center [890, 309] width 559 height 18
click at [812, 309] on div "Thermal conductivity" at bounding box center [727, 309] width 233 height 12
click at [673, 304] on div "Thermal conductivity" at bounding box center [727, 309] width 233 height 12
click at [731, 69] on button "Plots" at bounding box center [724, 69] width 39 height 24
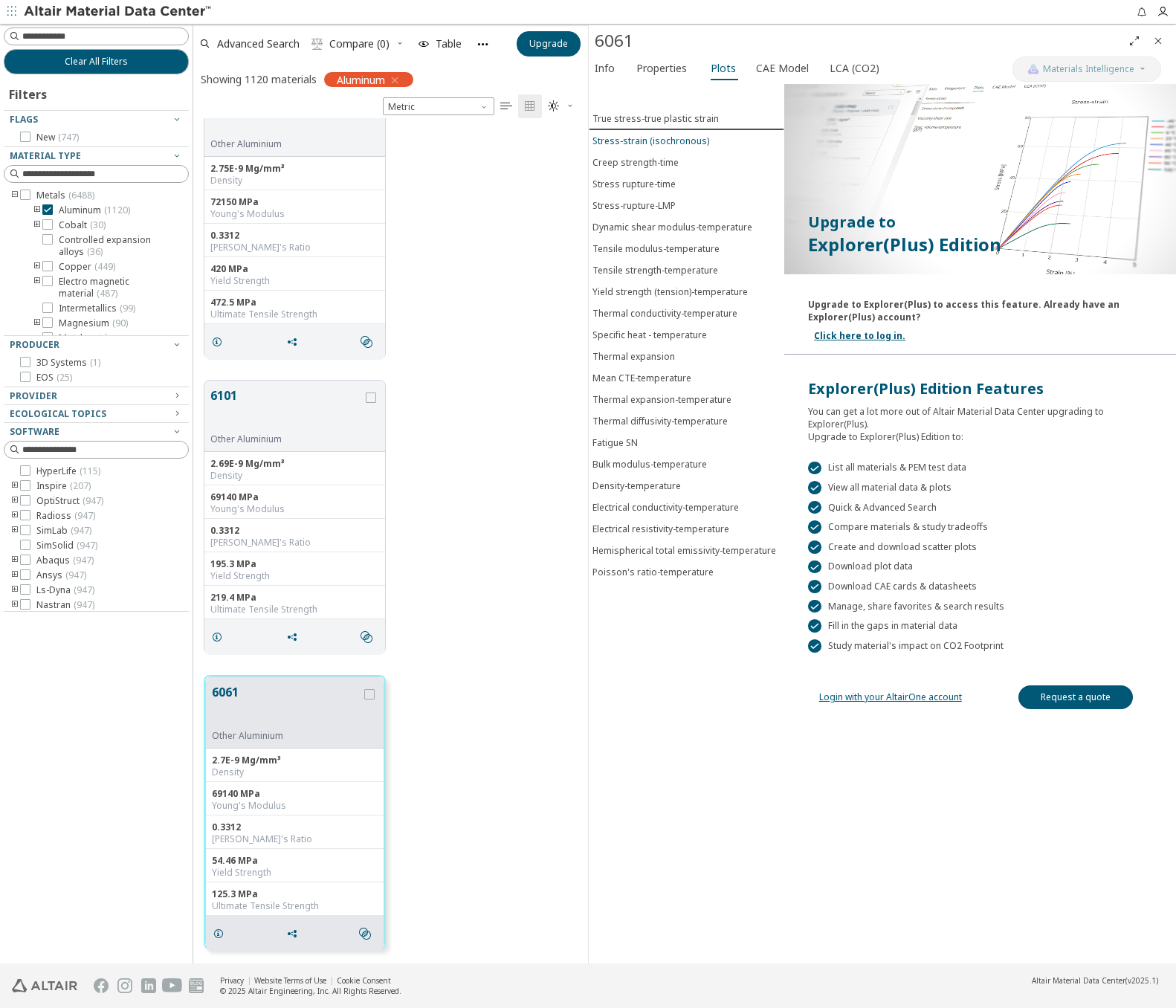
click at [639, 144] on div "Stress-strain (isochronous)" at bounding box center [651, 141] width 116 height 13
click at [633, 158] on div "Creep strength-time" at bounding box center [635, 163] width 86 height 13
click at [637, 199] on div "Stress-rupture-LMP" at bounding box center [634, 206] width 83 height 13
click at [678, 350] on span "Thermal expansion" at bounding box center [686, 356] width 188 height 13
click at [675, 458] on div "Bulk modulus-temperature" at bounding box center [650, 464] width 115 height 13
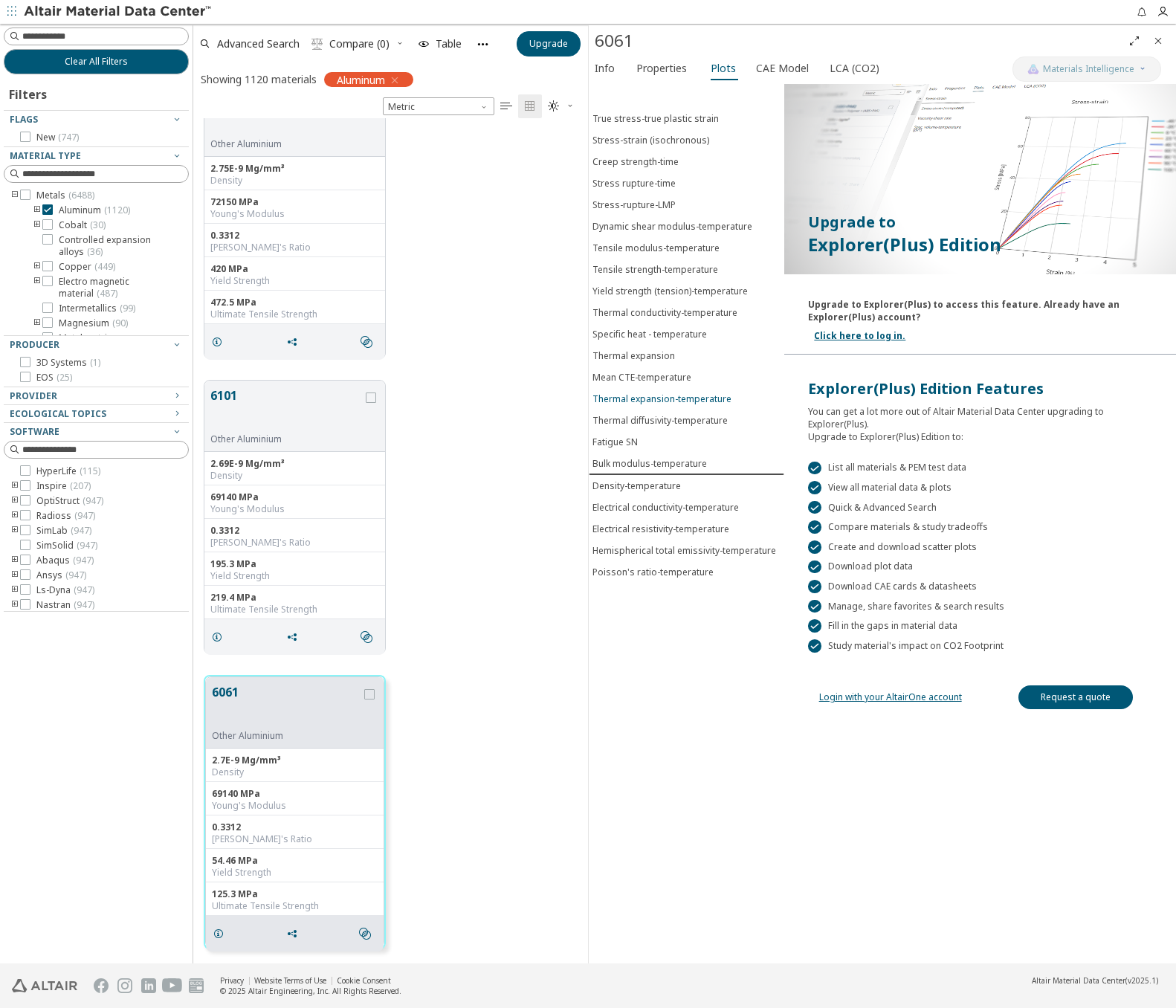
click at [672, 388] on button "Thermal expansion-temperature" at bounding box center [686, 399] width 195 height 22
click at [639, 80] on div "Info Properties Plots CAE Model LCA (CO2)" at bounding box center [800, 70] width 423 height 27
click at [642, 69] on span "Properties" at bounding box center [661, 69] width 50 height 24
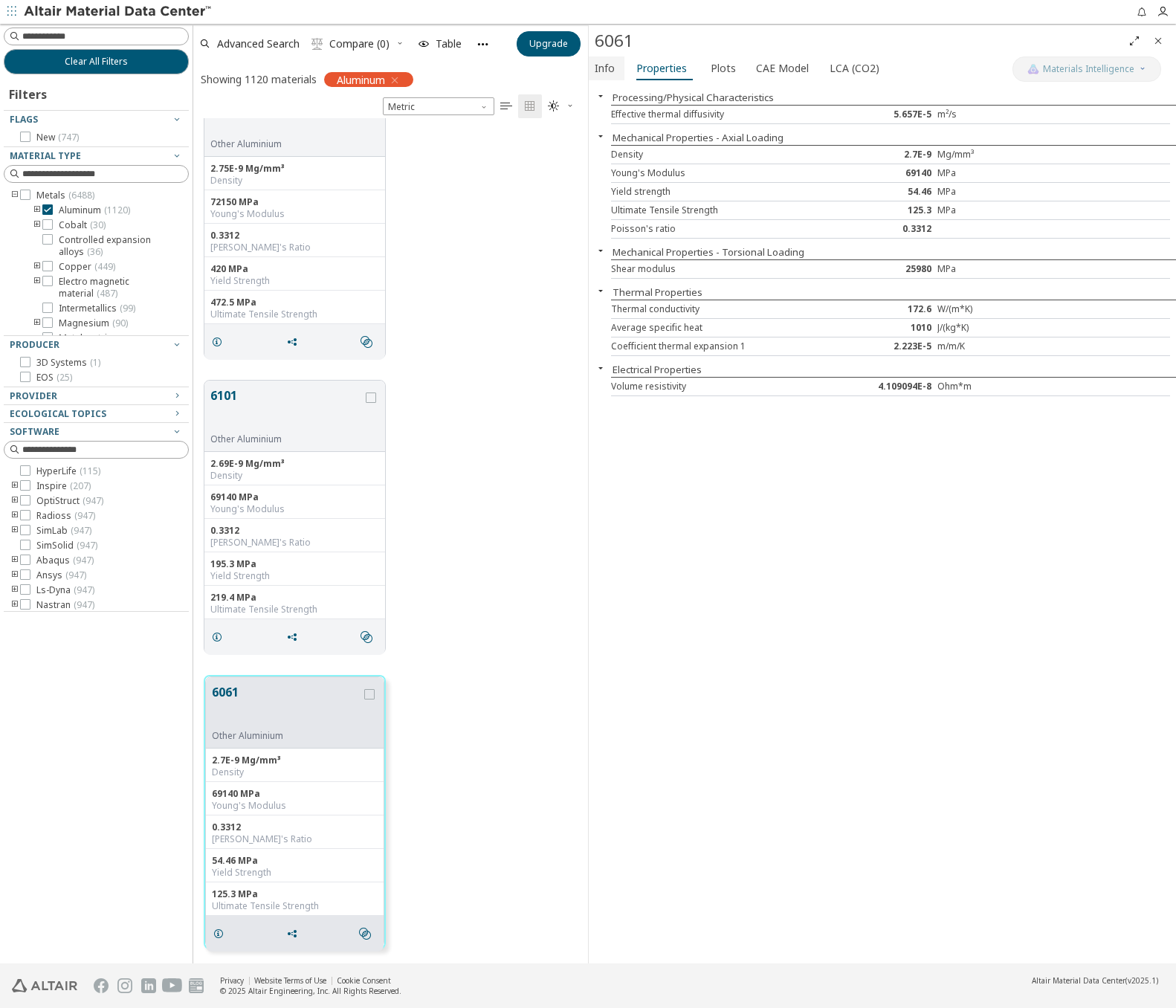
click at [606, 69] on span "Info" at bounding box center [604, 69] width 20 height 24
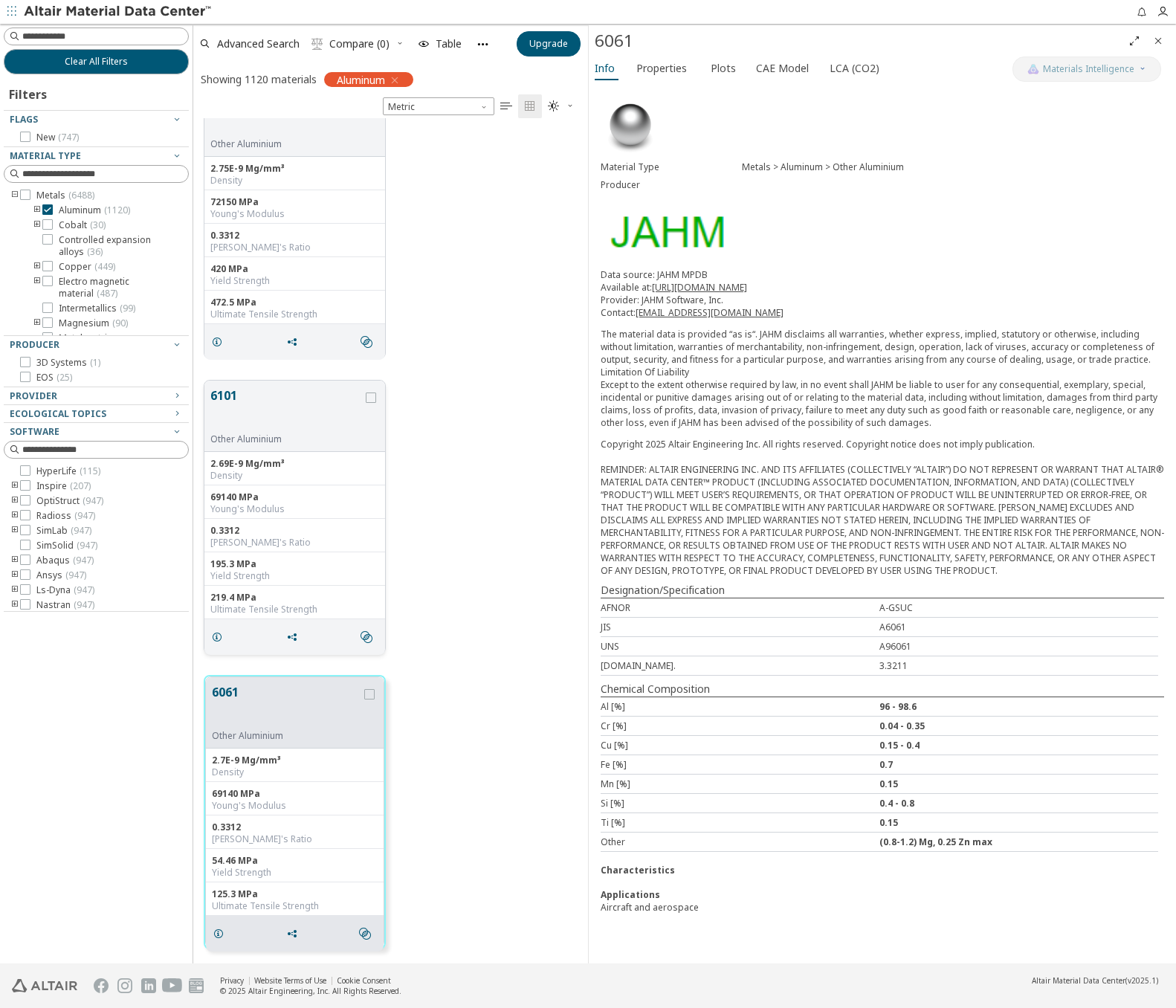
click at [301, 411] on button "6101" at bounding box center [286, 410] width 152 height 47
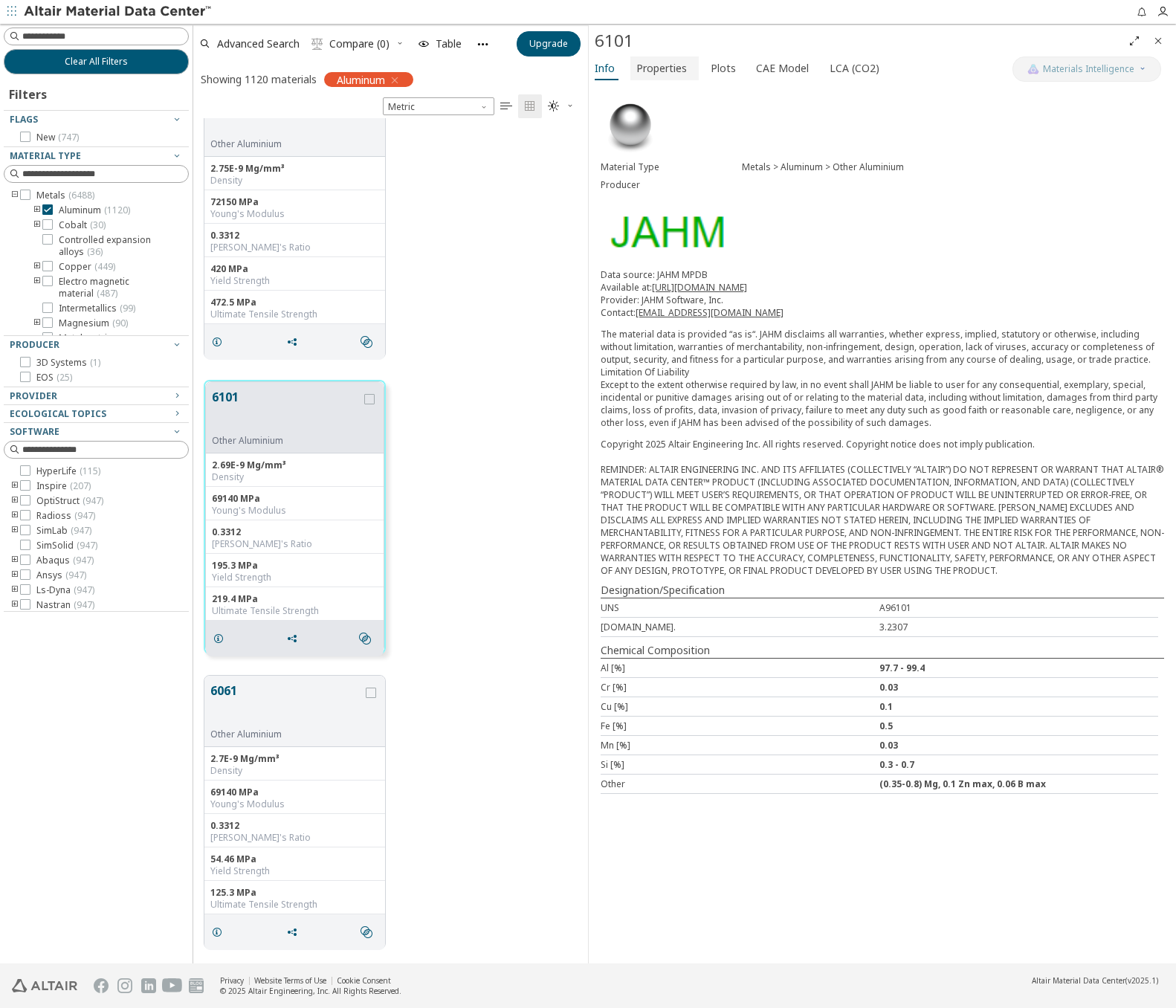
click at [677, 64] on span "Properties" at bounding box center [661, 69] width 50 height 24
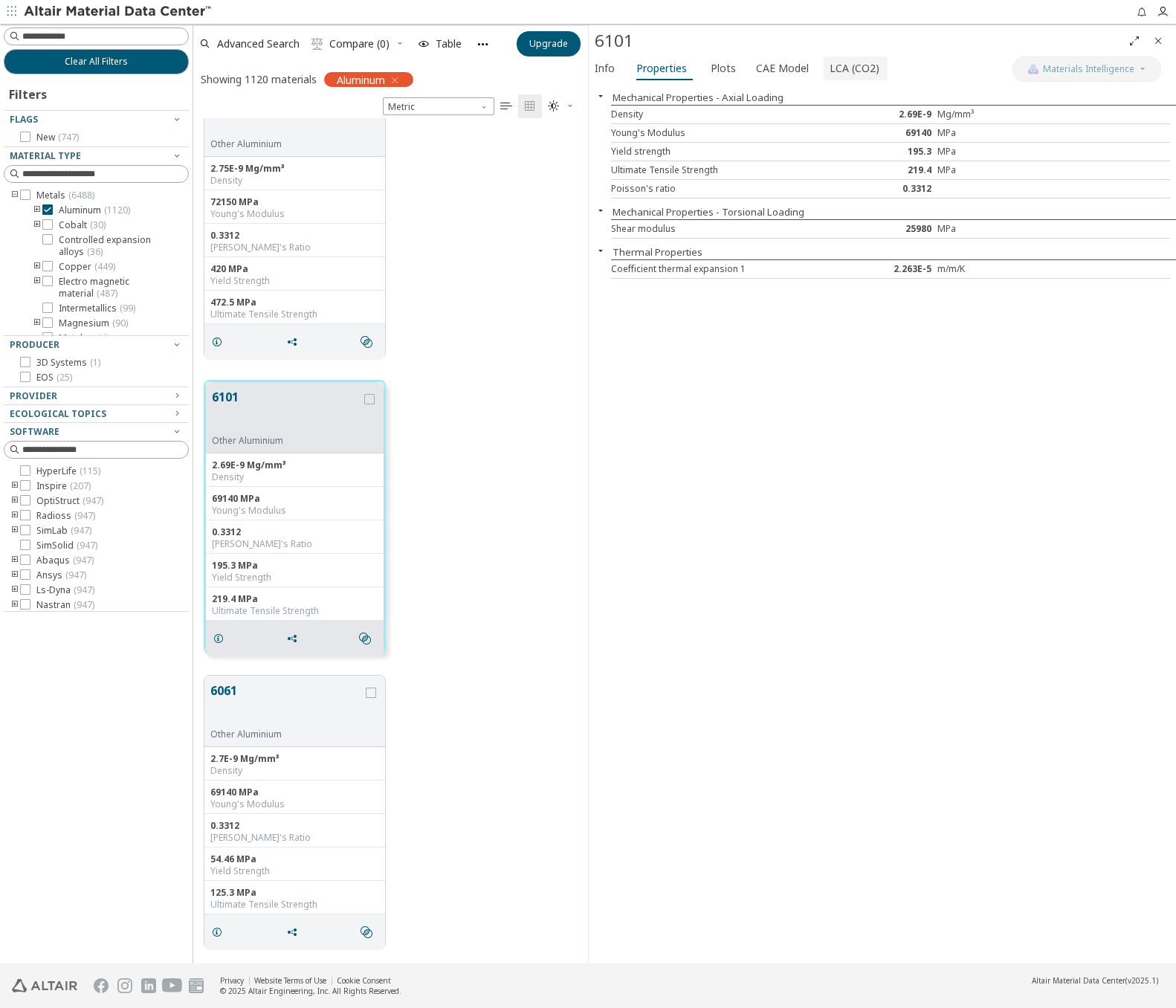
click at [836, 61] on span "LCA (CO2)" at bounding box center [854, 69] width 49 height 24
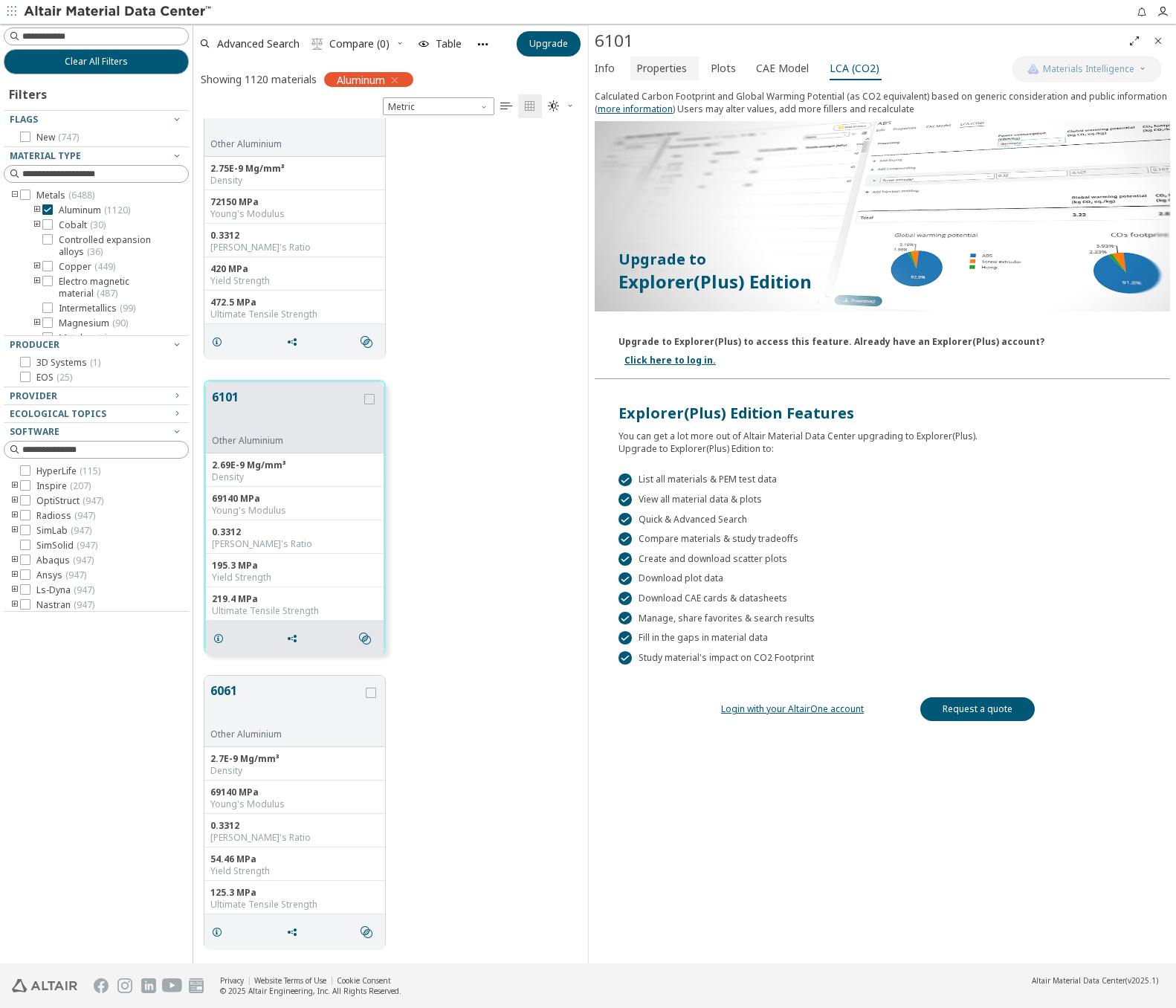
click at [647, 69] on span "Properties" at bounding box center [661, 69] width 50 height 24
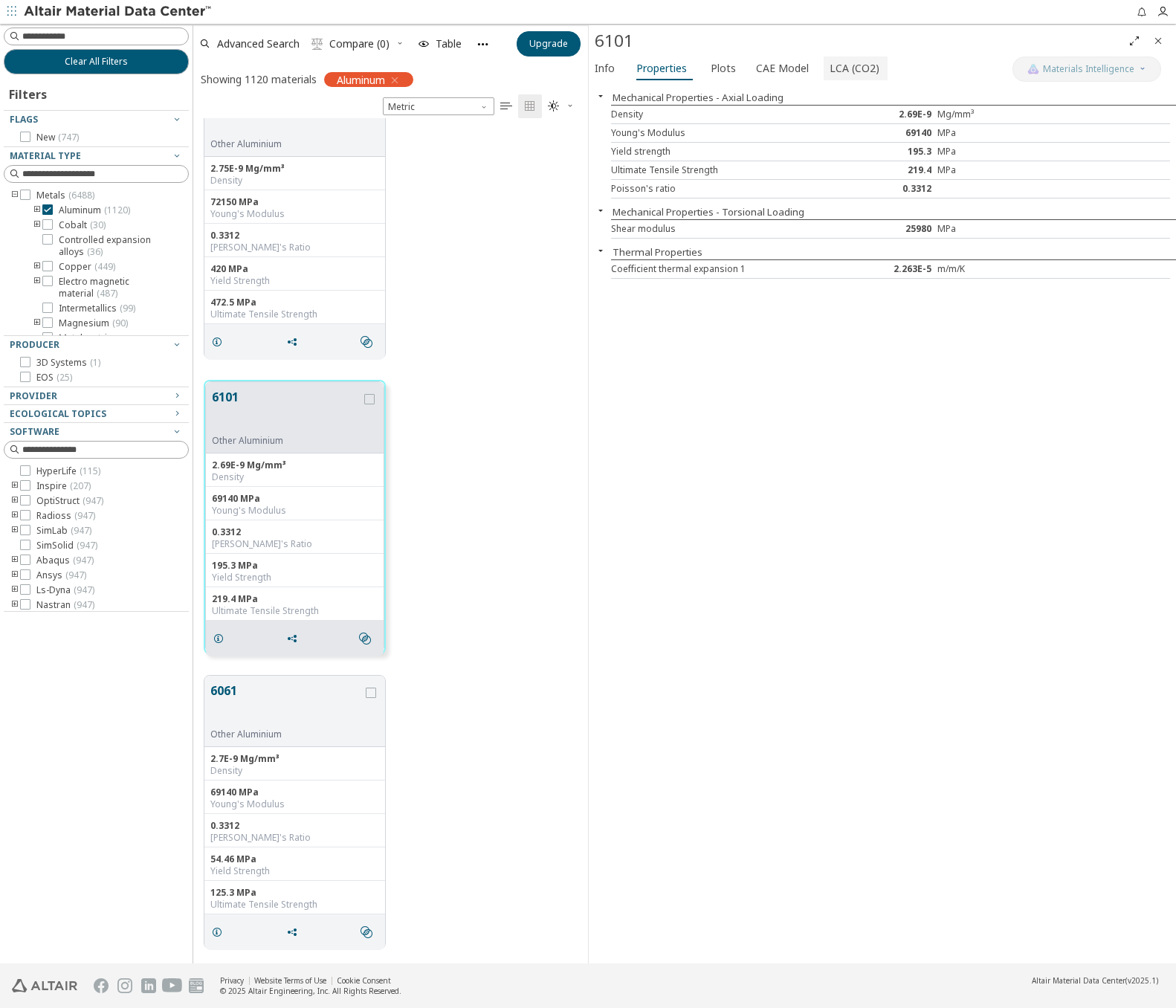
click at [856, 61] on span "LCA (CO2)" at bounding box center [854, 69] width 49 height 24
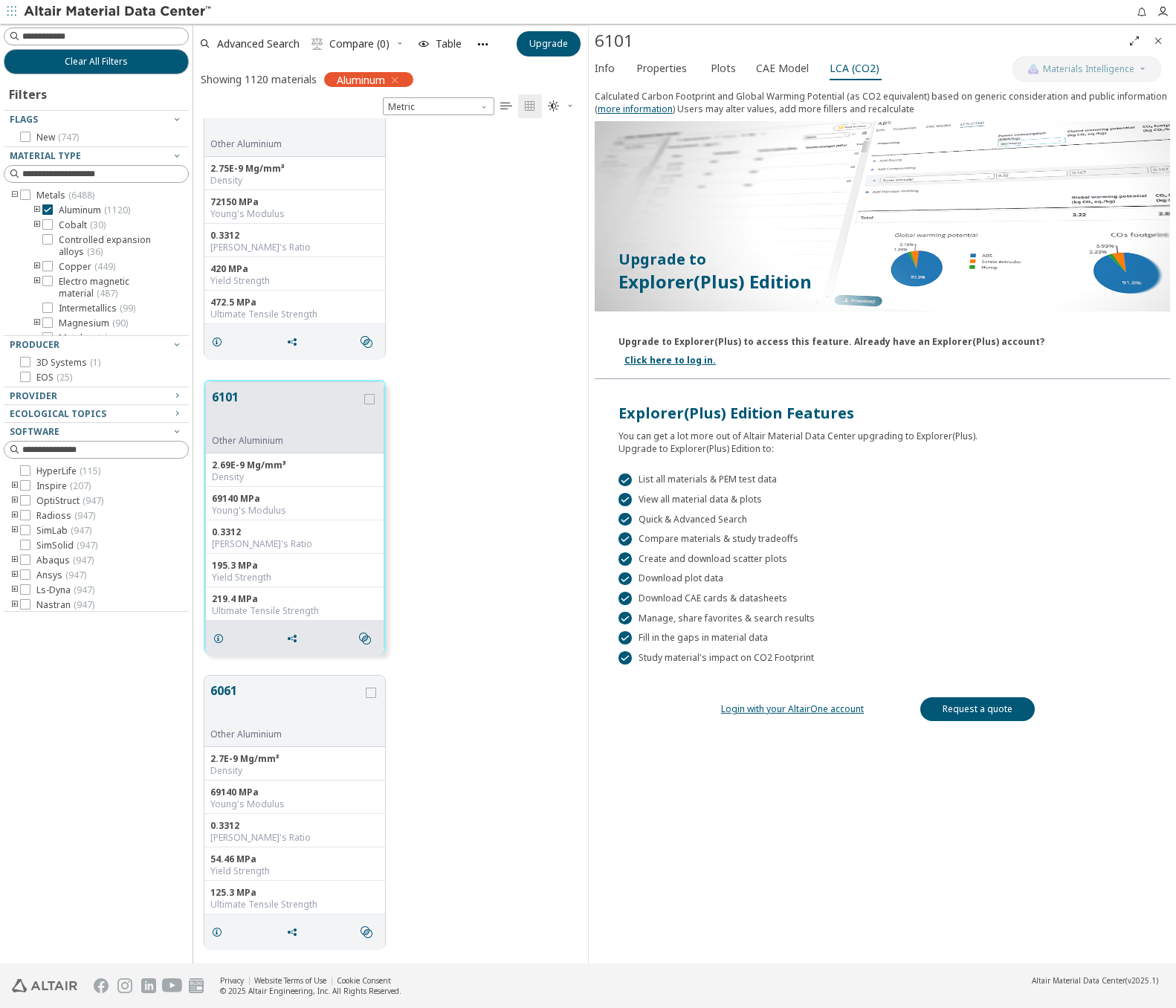
click at [781, 703] on link "Login with your AltairOne account" at bounding box center [792, 709] width 143 height 13
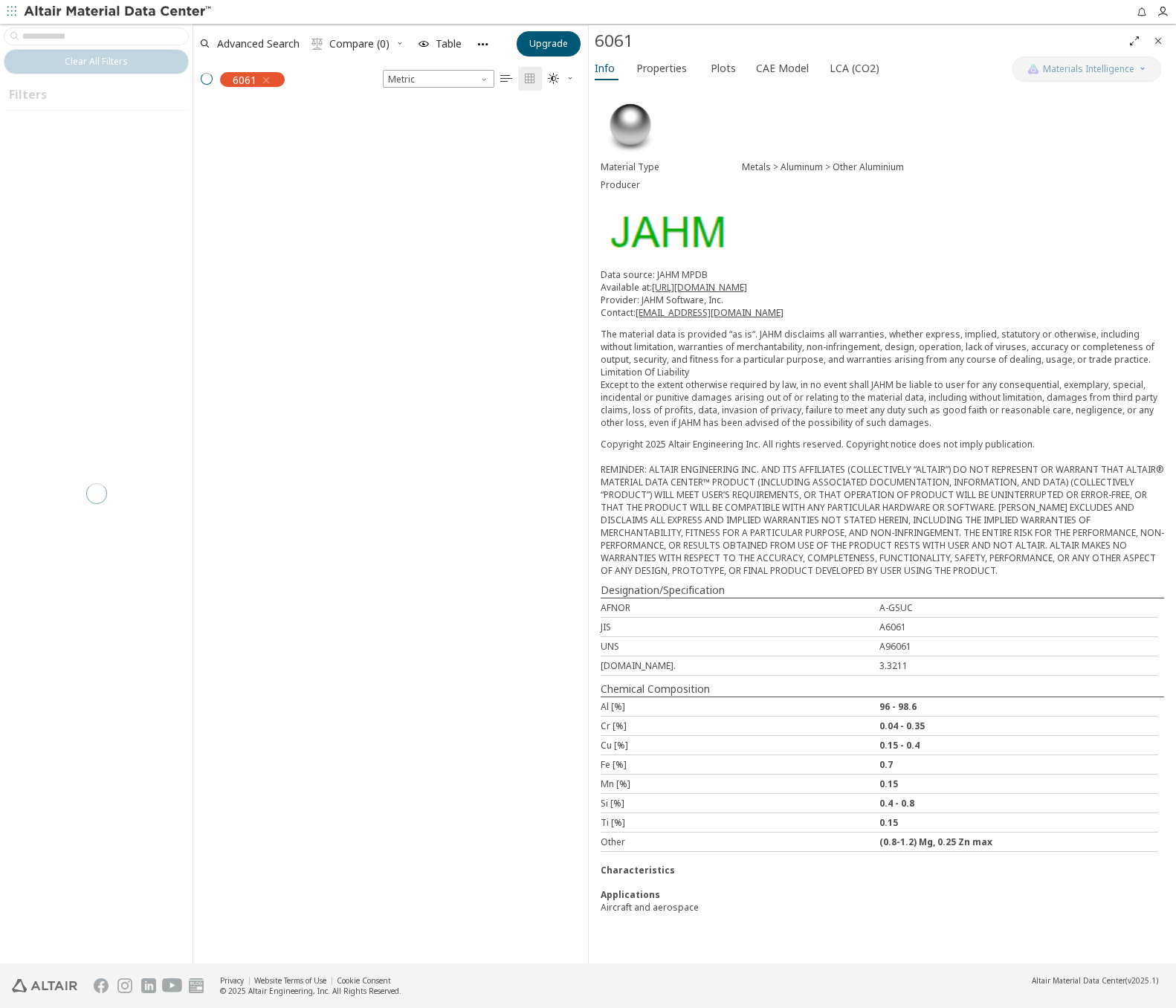
scroll to position [12, 12]
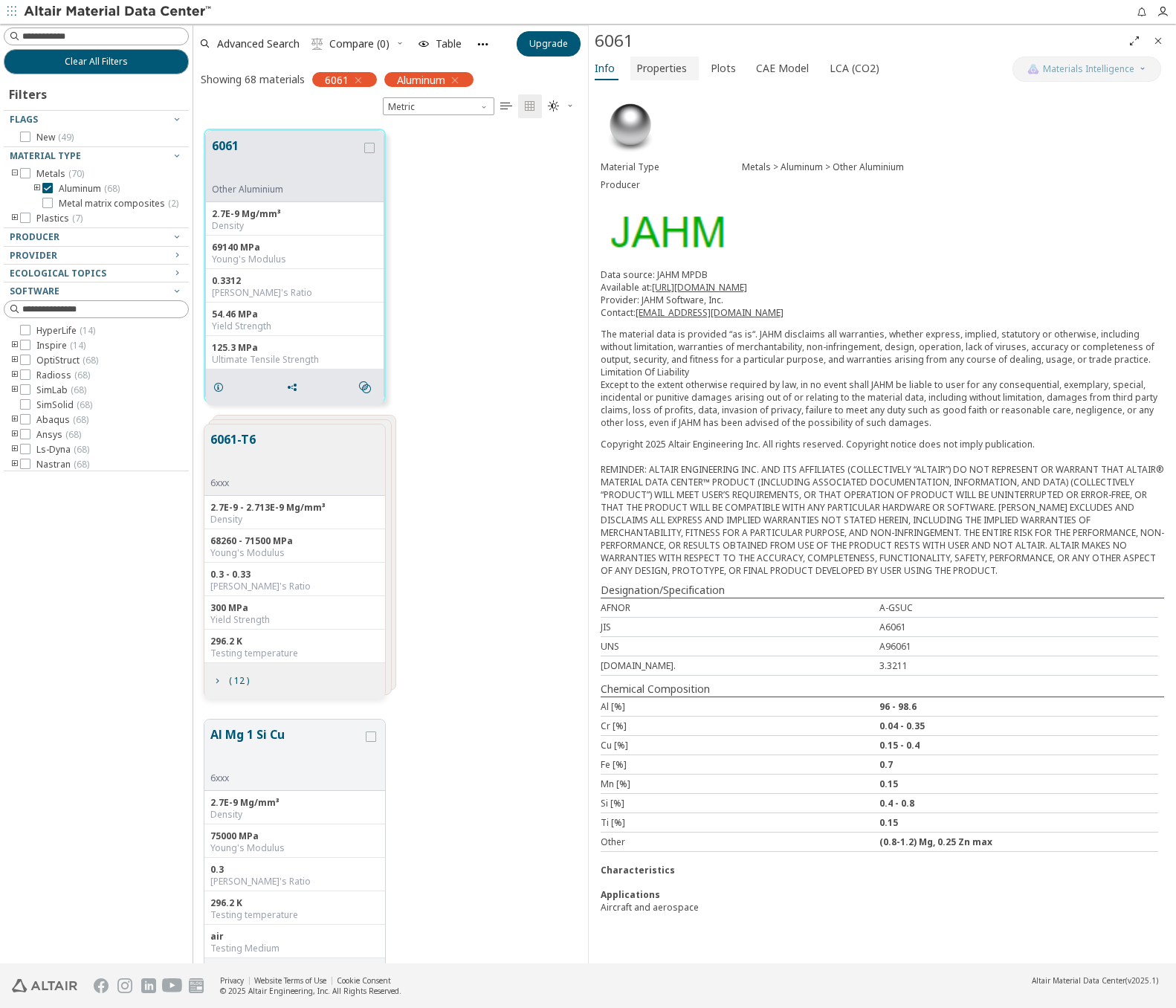
click at [668, 64] on span "Properties" at bounding box center [661, 69] width 50 height 24
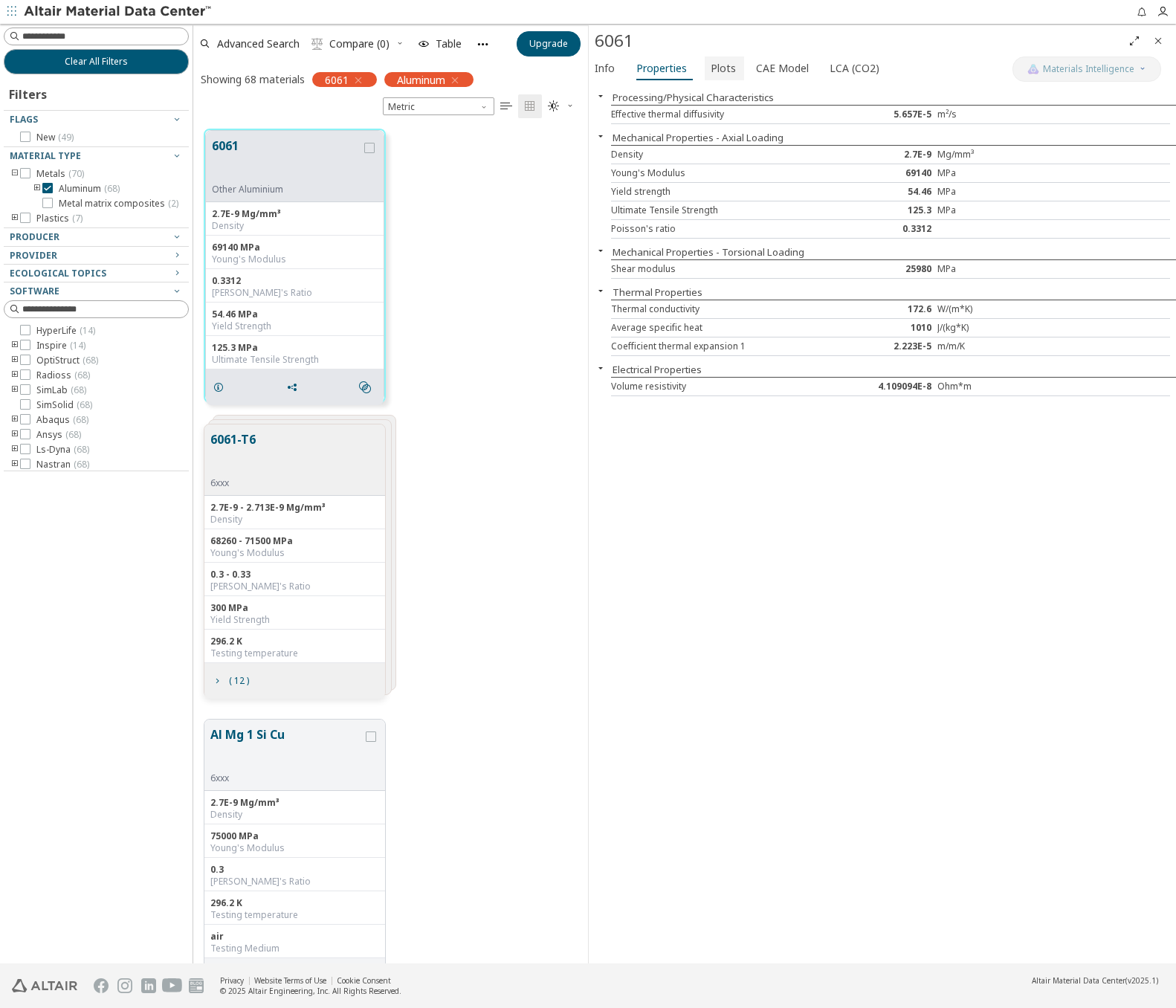
click at [722, 71] on span "Plots" at bounding box center [723, 69] width 26 height 24
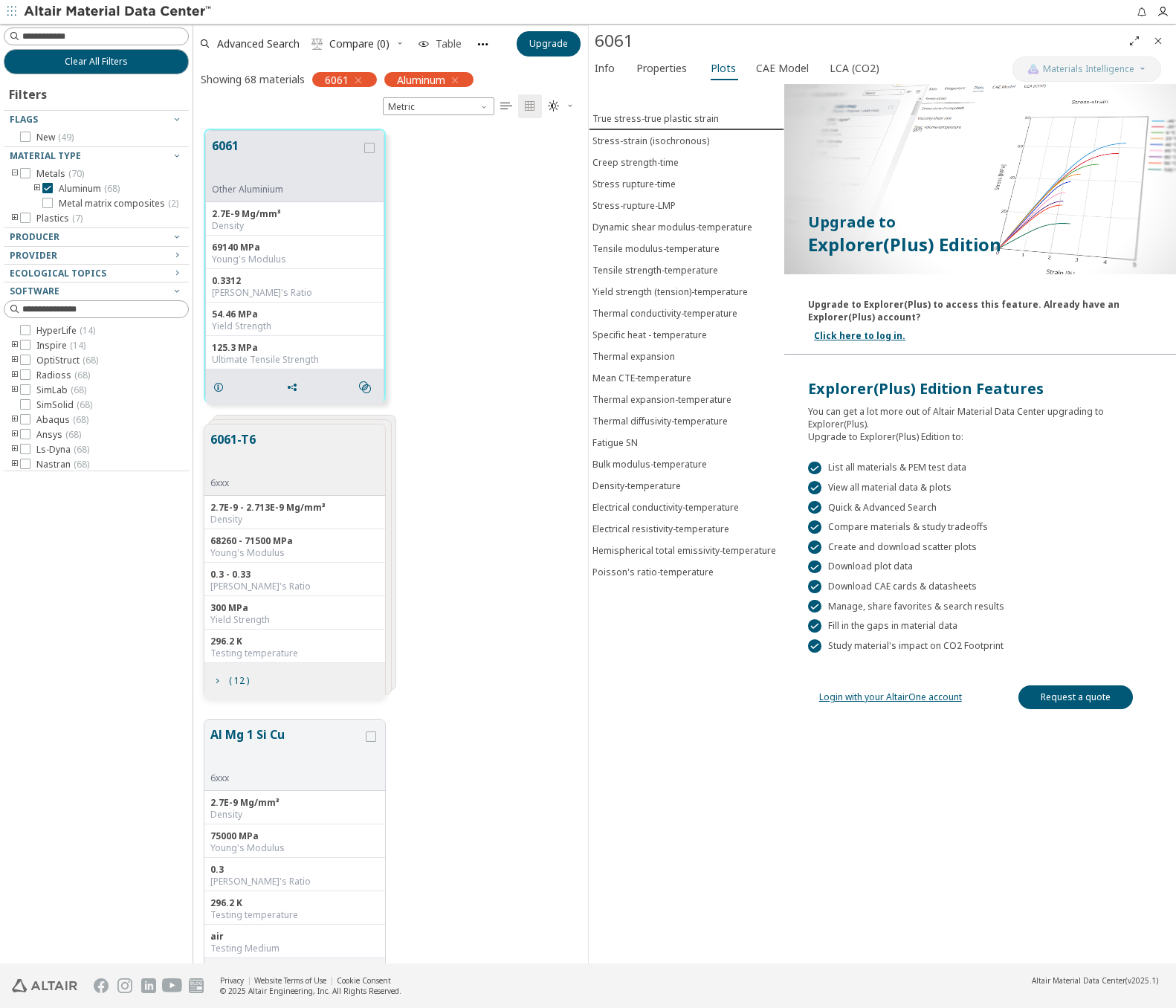
click at [454, 41] on span "Table" at bounding box center [448, 43] width 26 height 10
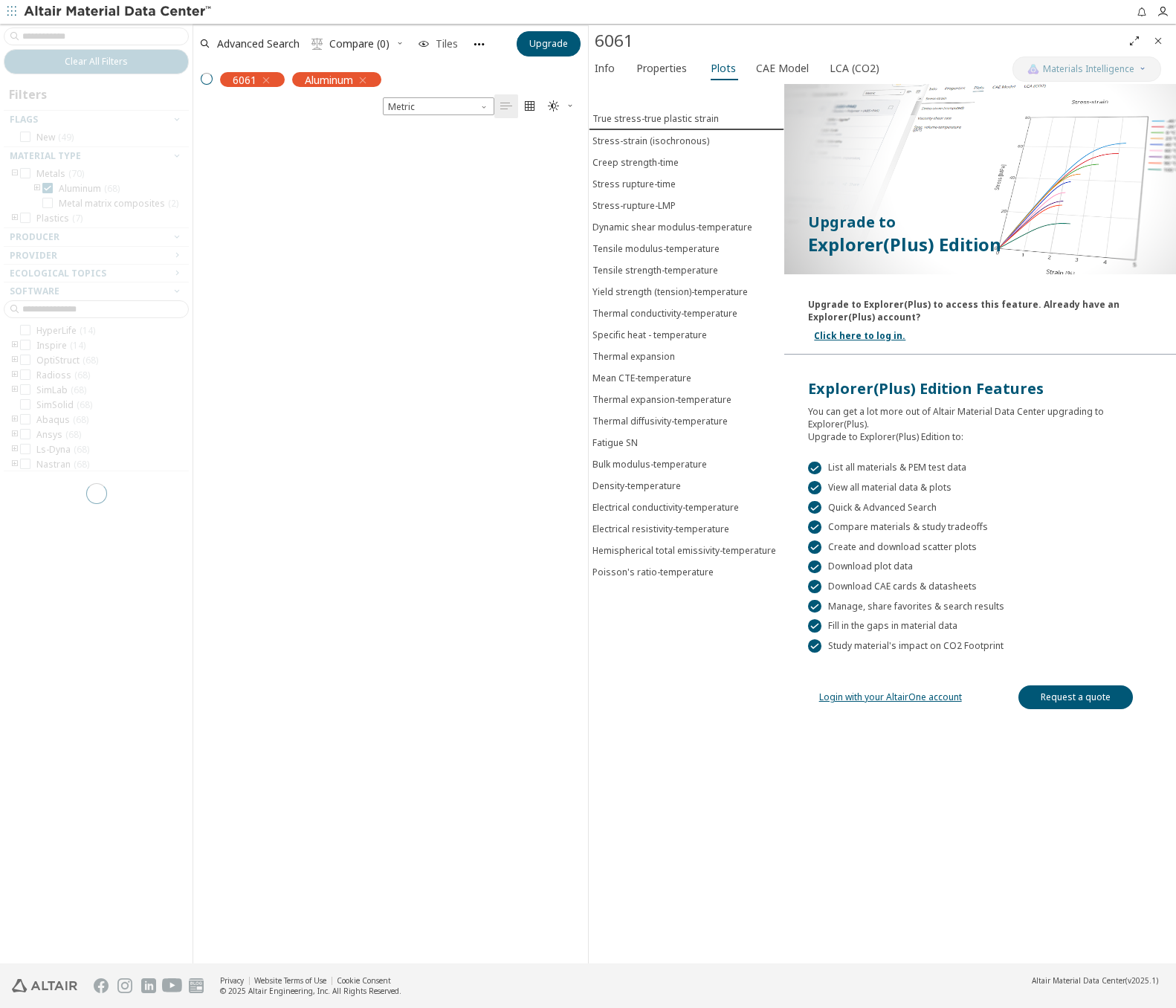
click at [454, 41] on span "Tiles" at bounding box center [446, 43] width 22 height 10
click at [592, 62] on button "Info" at bounding box center [606, 69] width 36 height 24
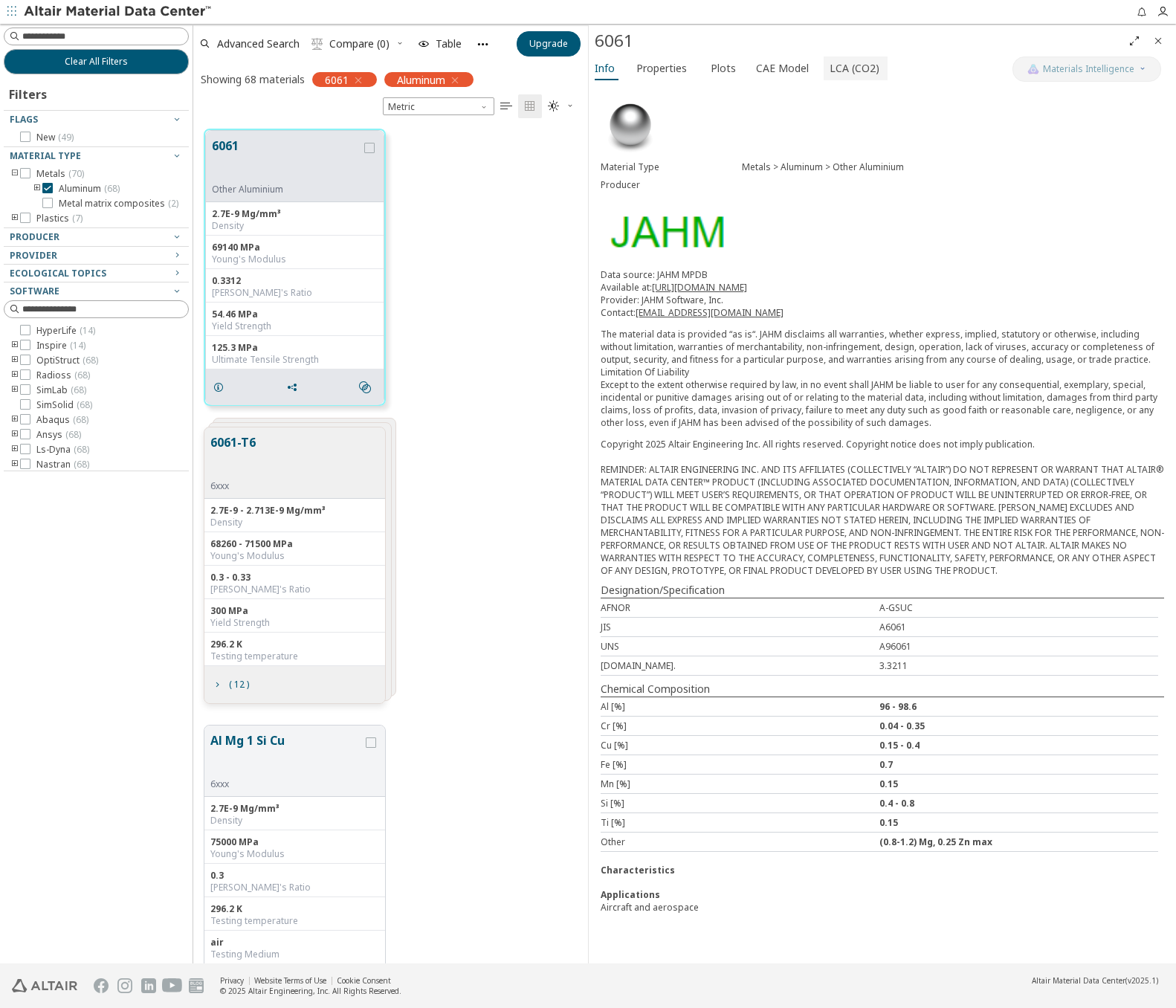
scroll to position [834, 383]
click at [843, 61] on span "LCA (CO2)" at bounding box center [854, 69] width 49 height 24
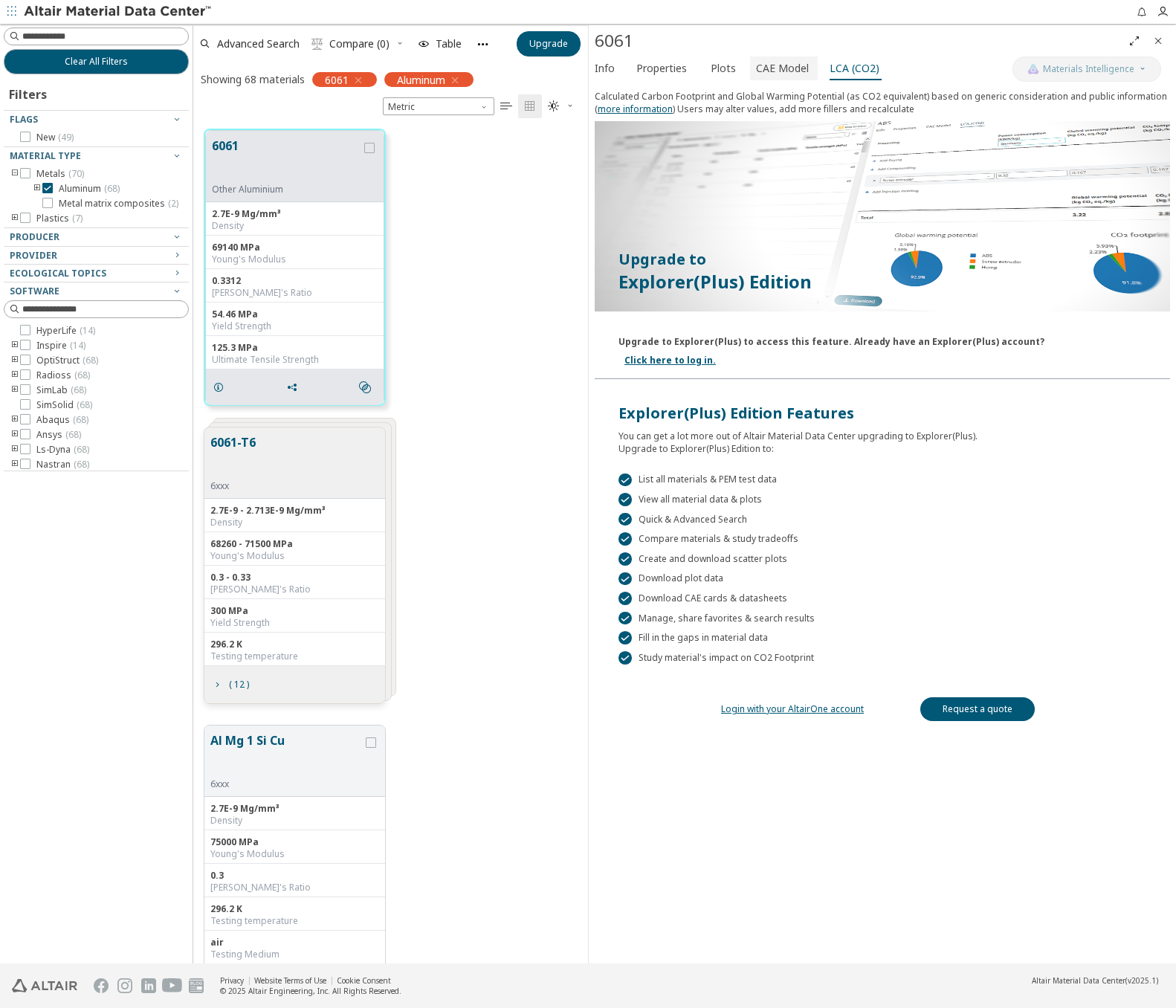
click at [773, 66] on span "CAE Model" at bounding box center [782, 69] width 53 height 24
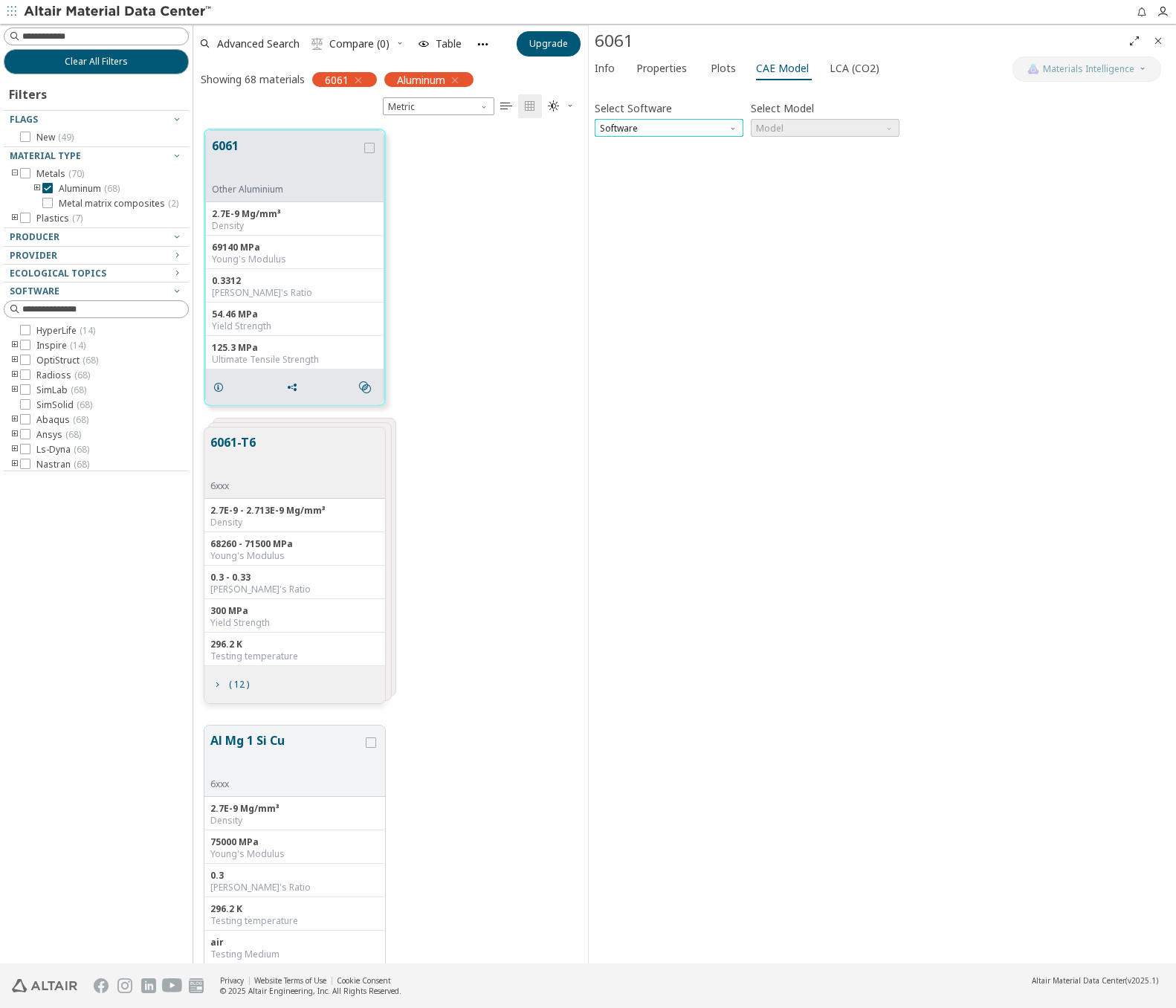
click at [718, 123] on span "Software" at bounding box center [669, 128] width 148 height 18
click at [646, 146] on span "Inspire" at bounding box center [669, 145] width 137 height 10
click at [816, 127] on span "Model" at bounding box center [824, 128] width 148 height 18
click at [806, 145] on span "Inspire" at bounding box center [825, 145] width 137 height 10
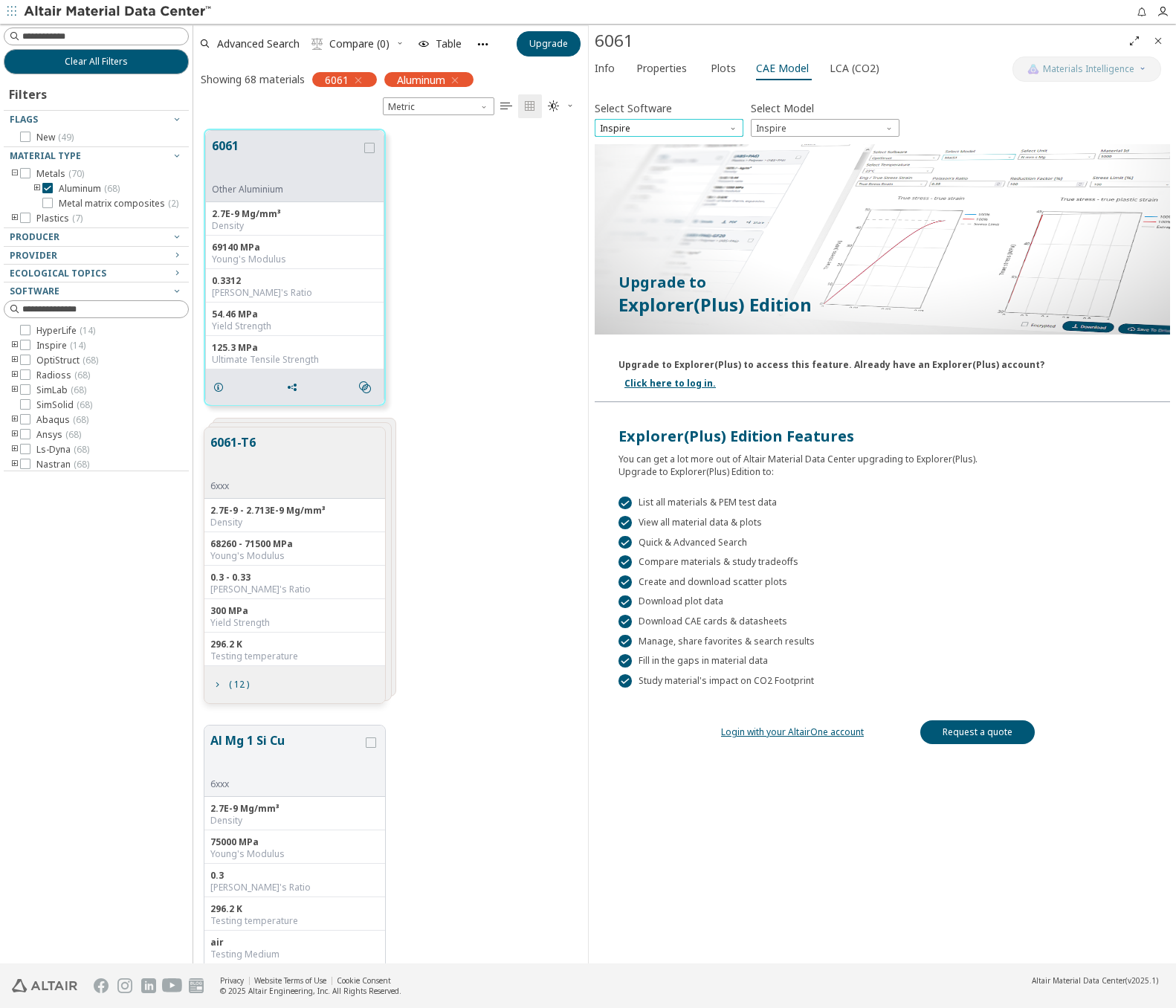
click at [697, 125] on span "Inspire" at bounding box center [669, 128] width 148 height 18
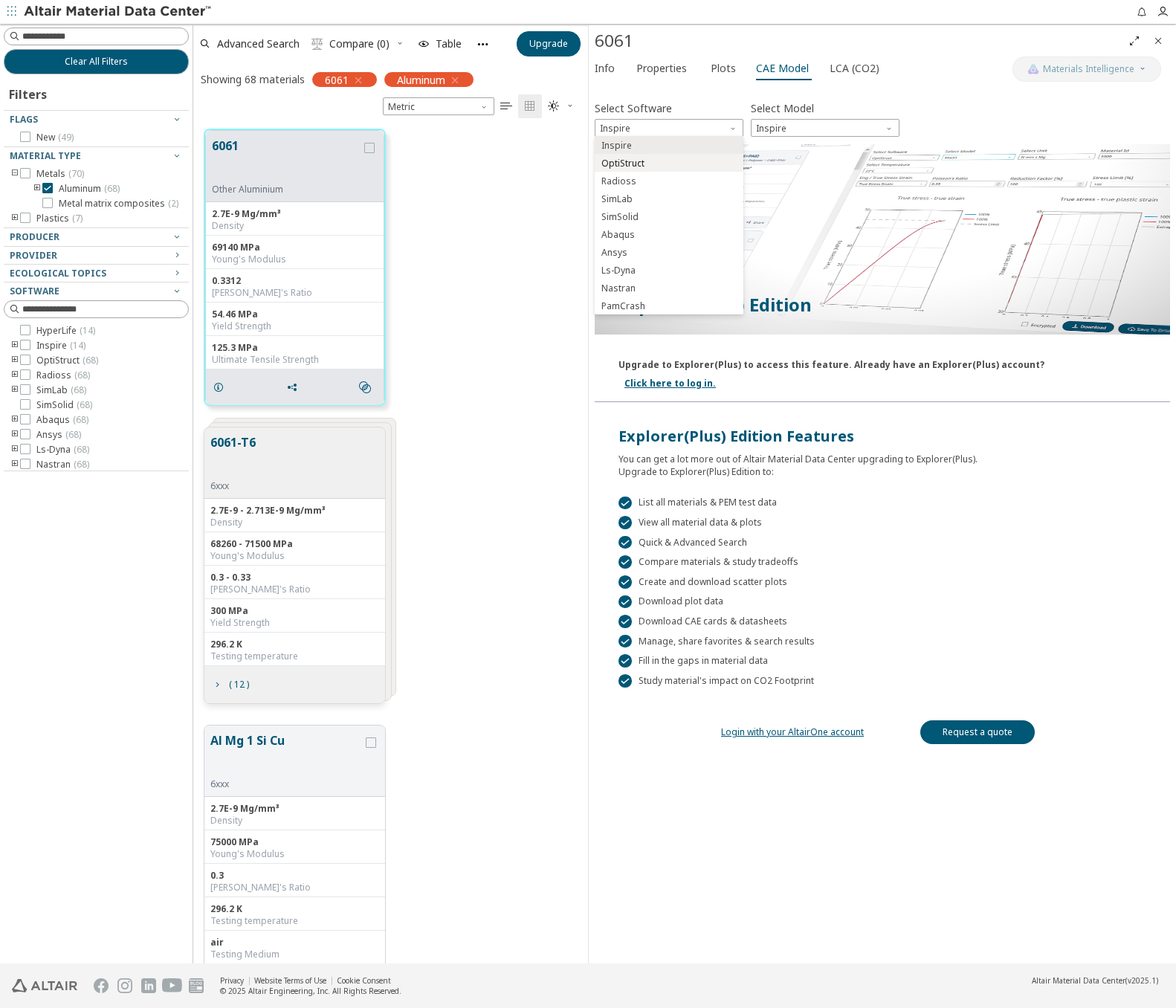
click at [661, 157] on button "OptiStruct" at bounding box center [669, 163] width 148 height 18
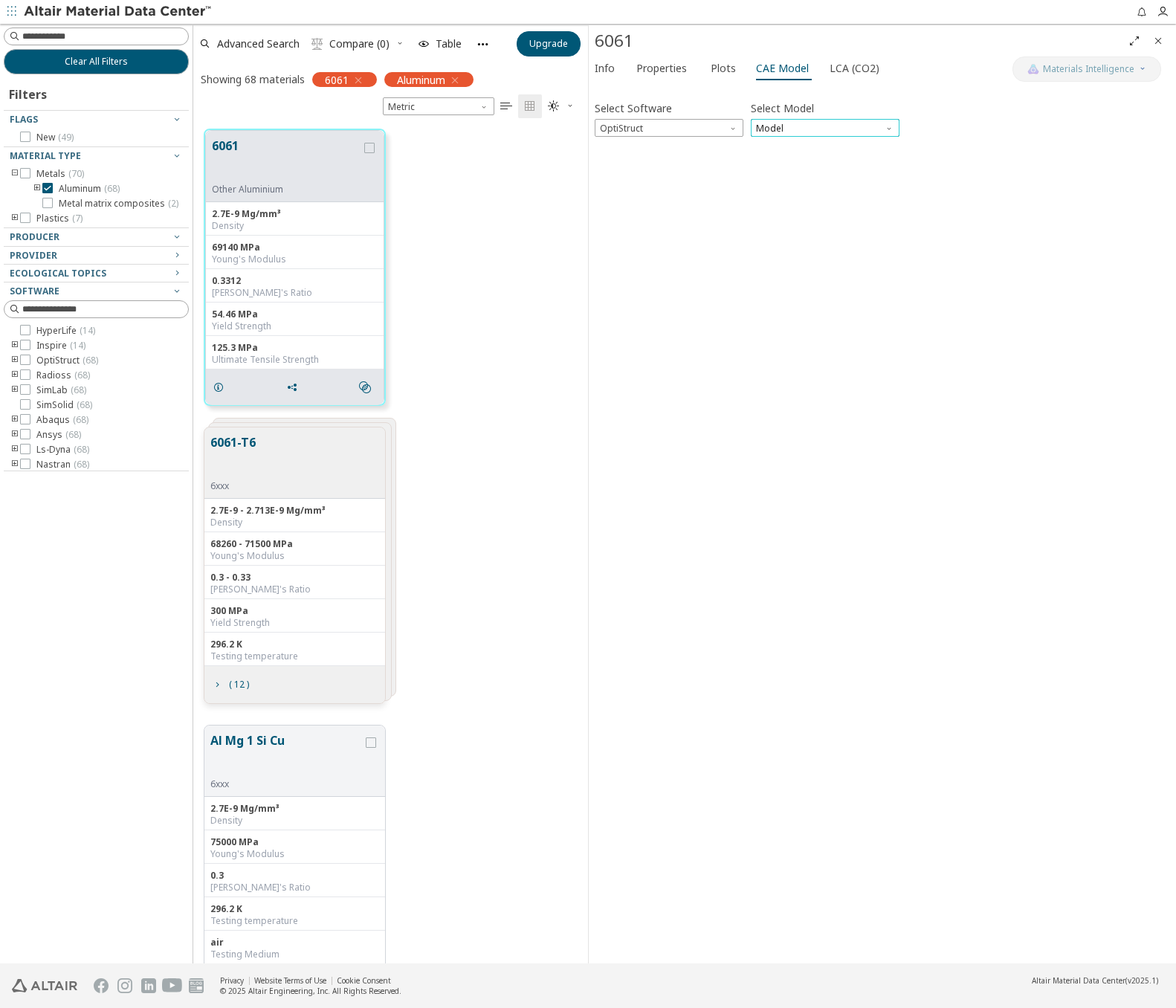
click at [848, 126] on span "Model" at bounding box center [824, 128] width 148 height 18
click at [816, 145] on span "Mat1" at bounding box center [825, 145] width 137 height 10
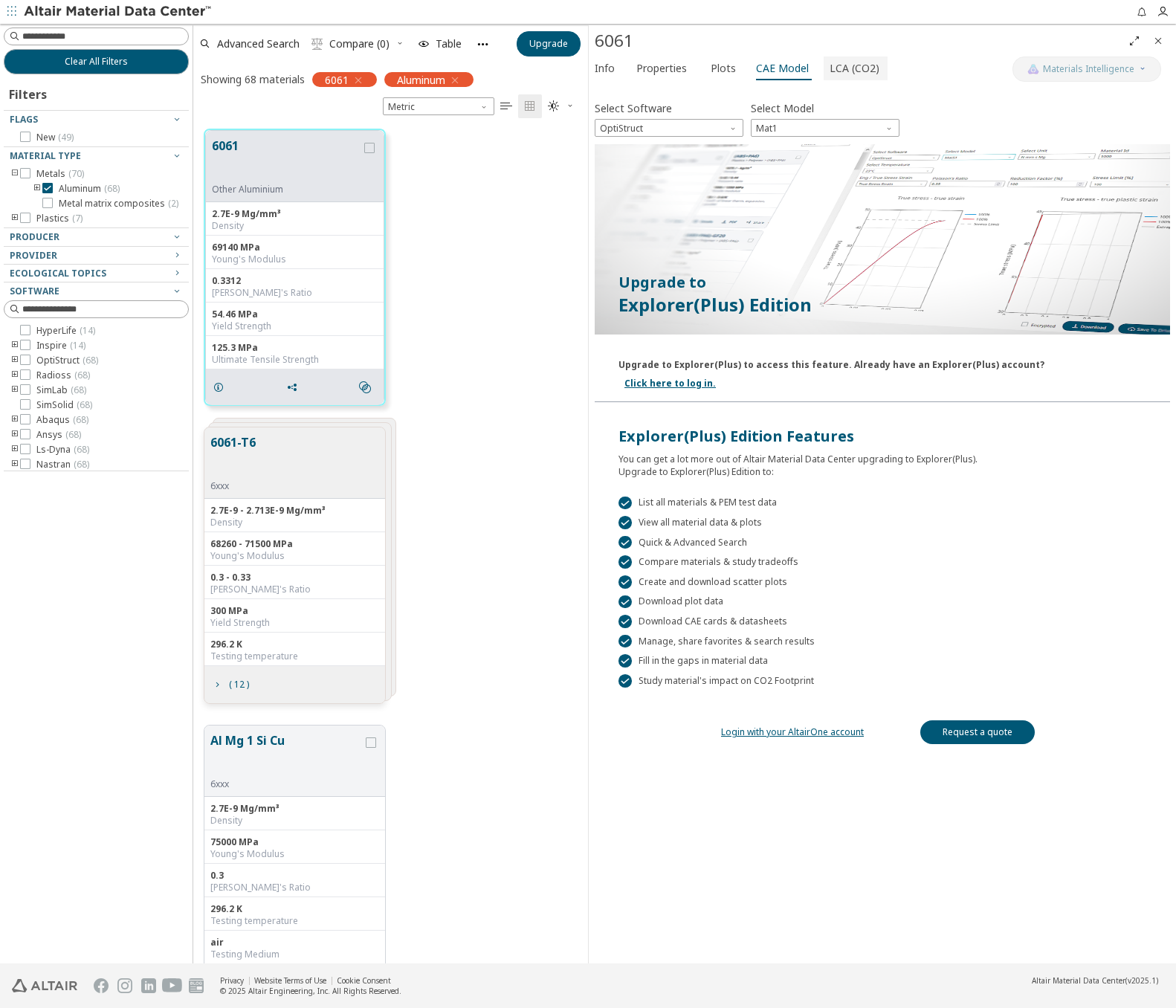
click at [863, 63] on span "LCA (CO2)" at bounding box center [854, 69] width 49 height 24
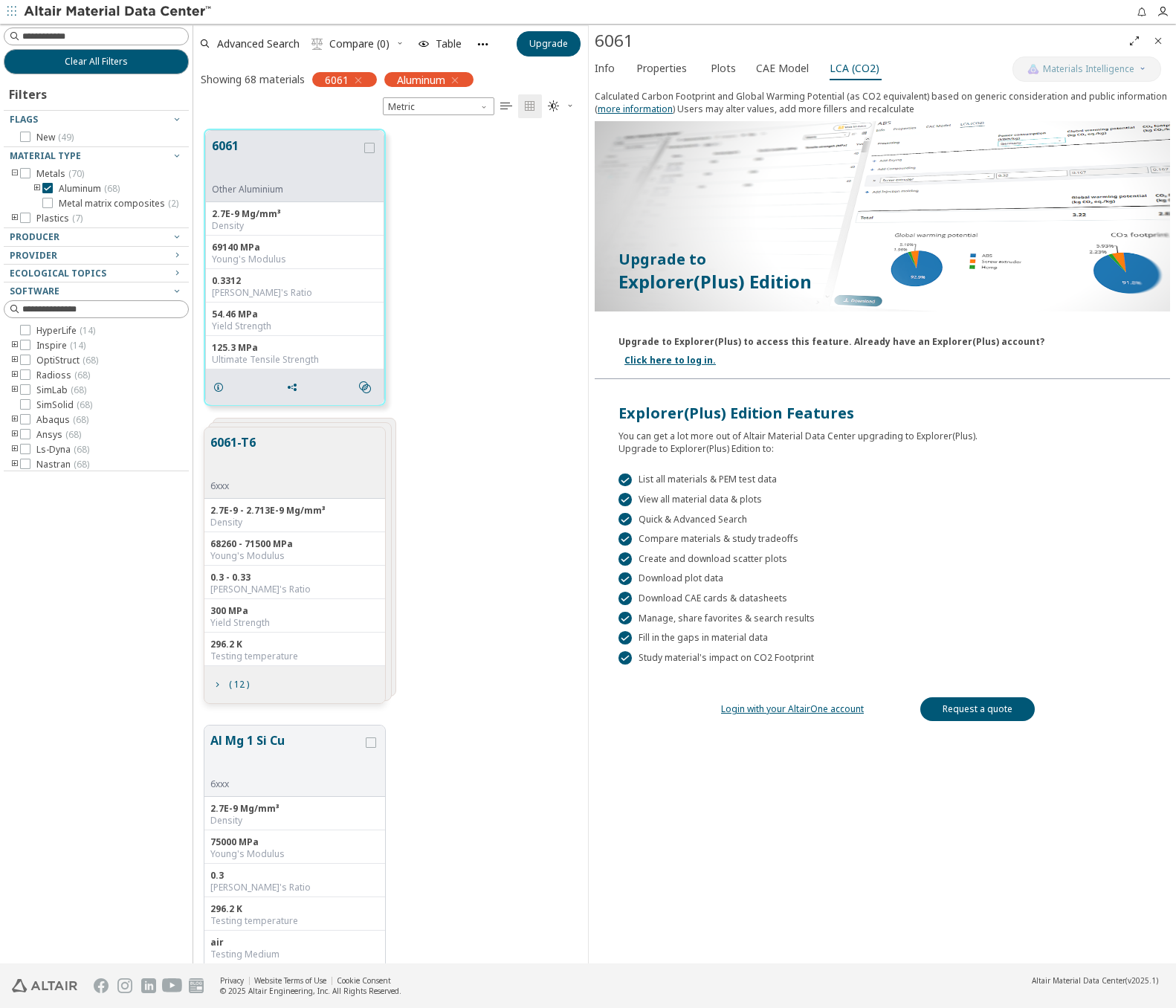
click at [716, 354] on link "Click here to log in." at bounding box center [670, 360] width 92 height 13
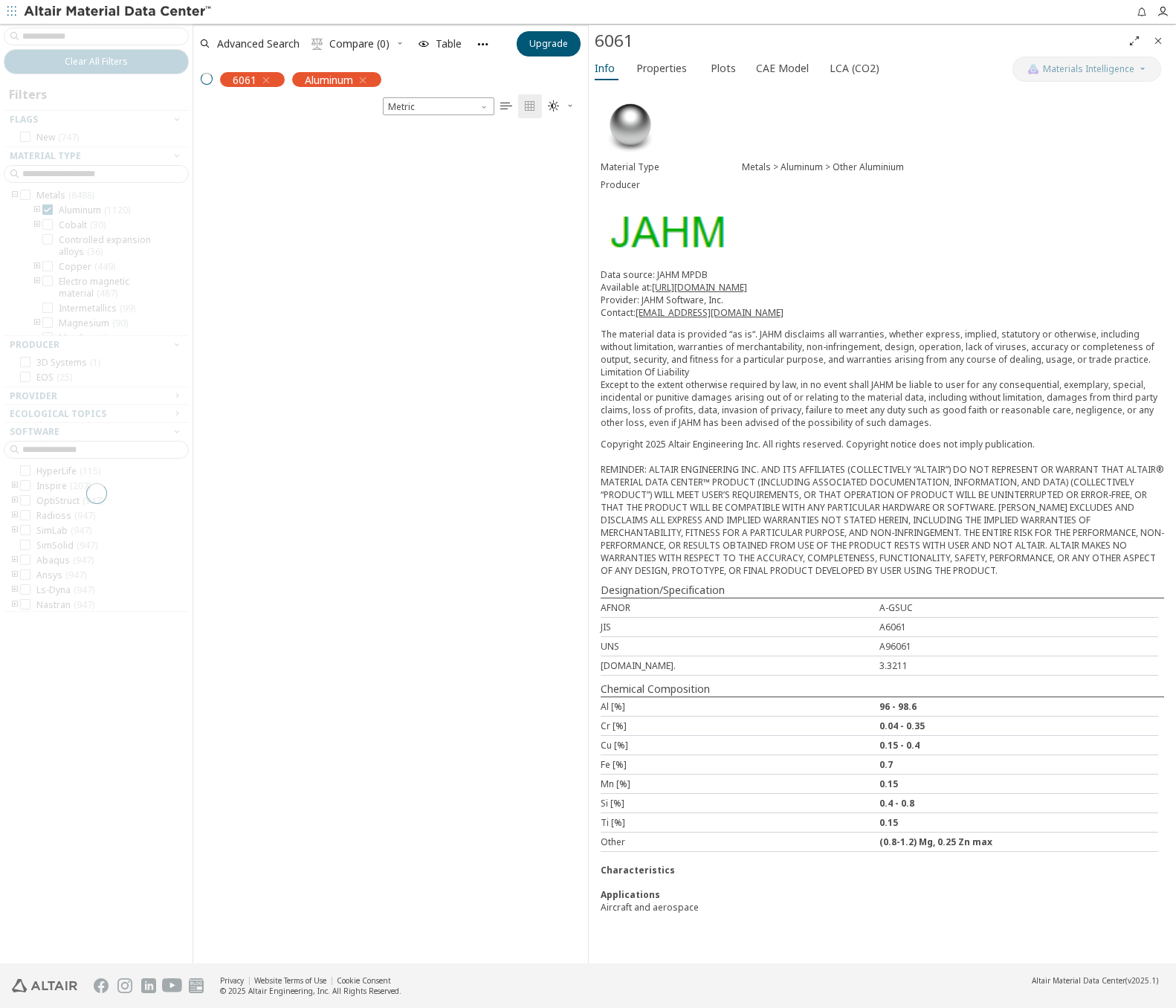
scroll to position [834, 383]
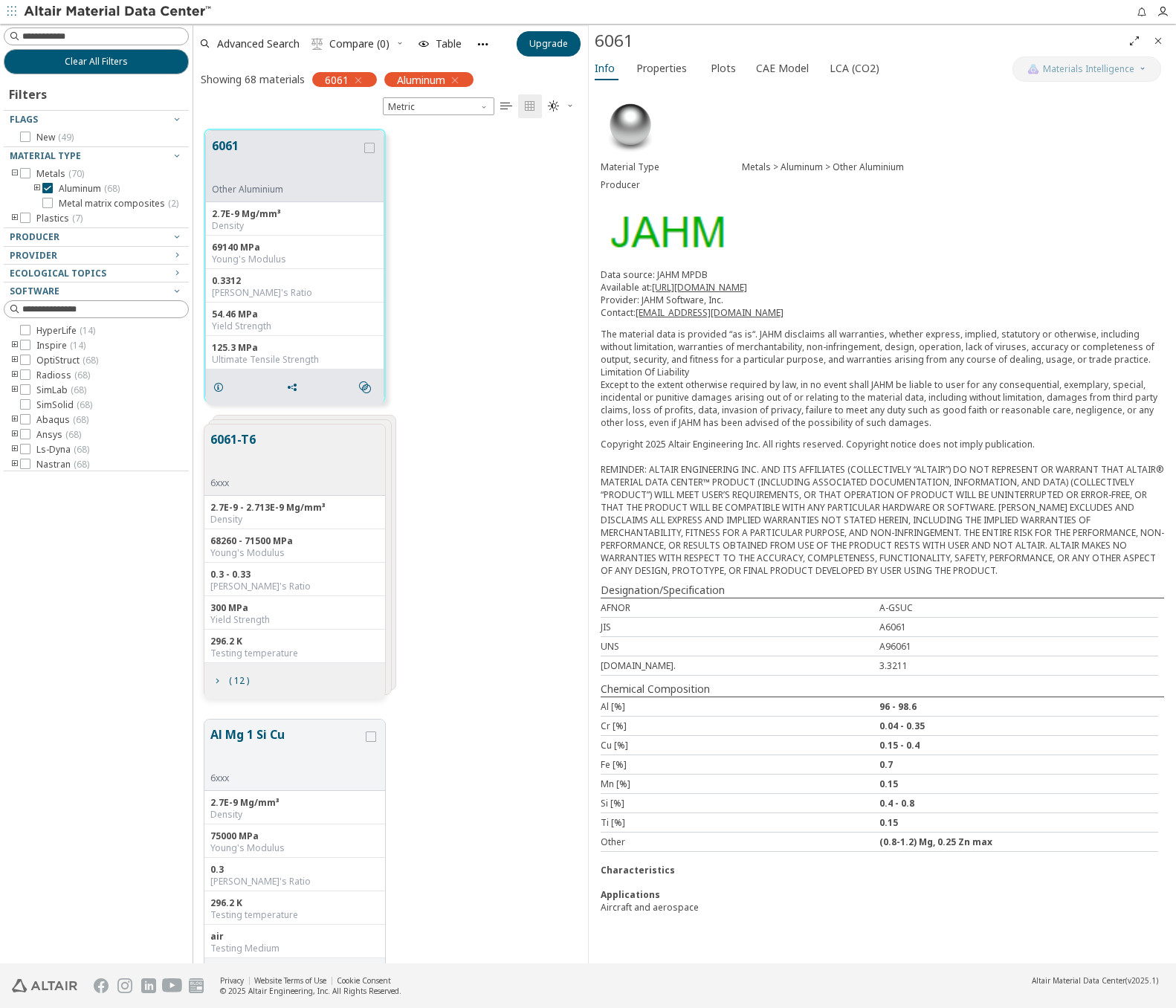
click at [1012, 359] on p "The material data is provided “as is“. JAHM disclaims all warranties, whether e…" at bounding box center [882, 378] width 564 height 101
click at [723, 69] on span "Plots" at bounding box center [723, 69] width 26 height 24
